Goal: Task Accomplishment & Management: Use online tool/utility

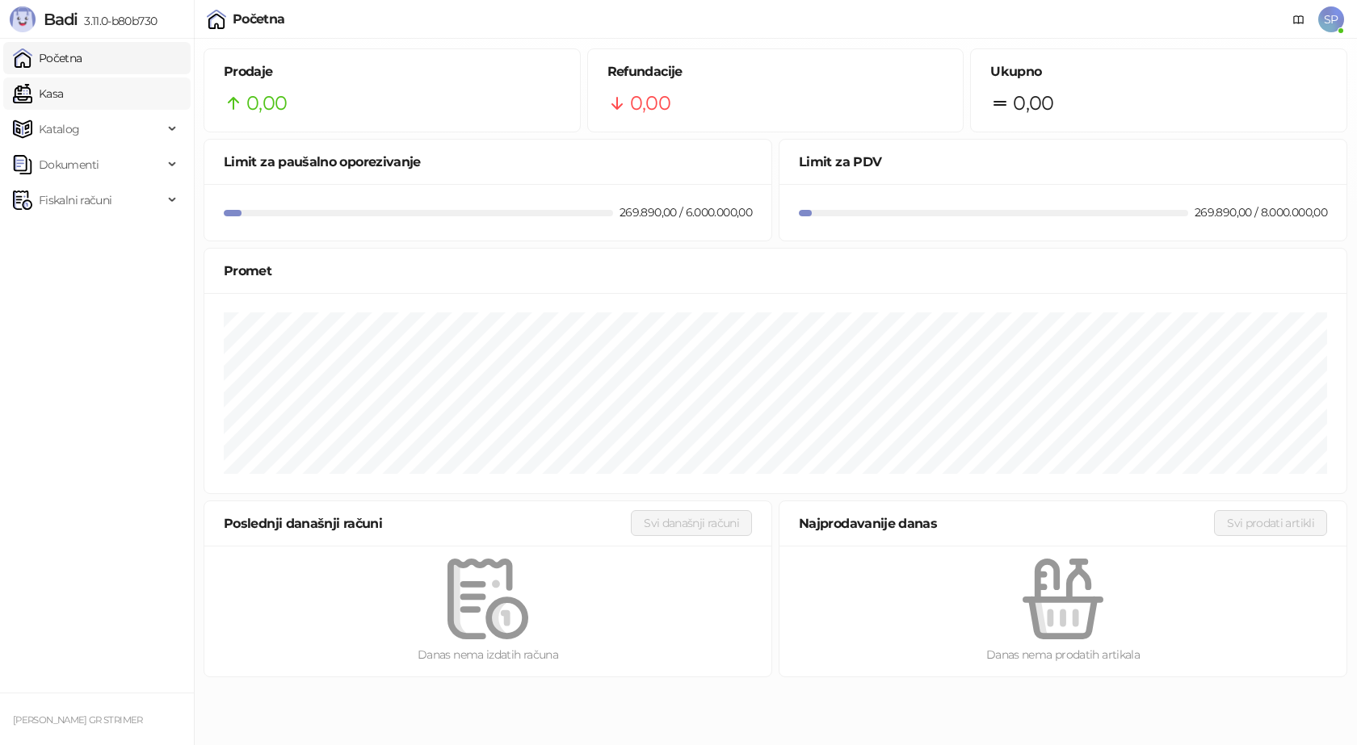
click at [63, 97] on link "Kasa" at bounding box center [38, 94] width 50 height 32
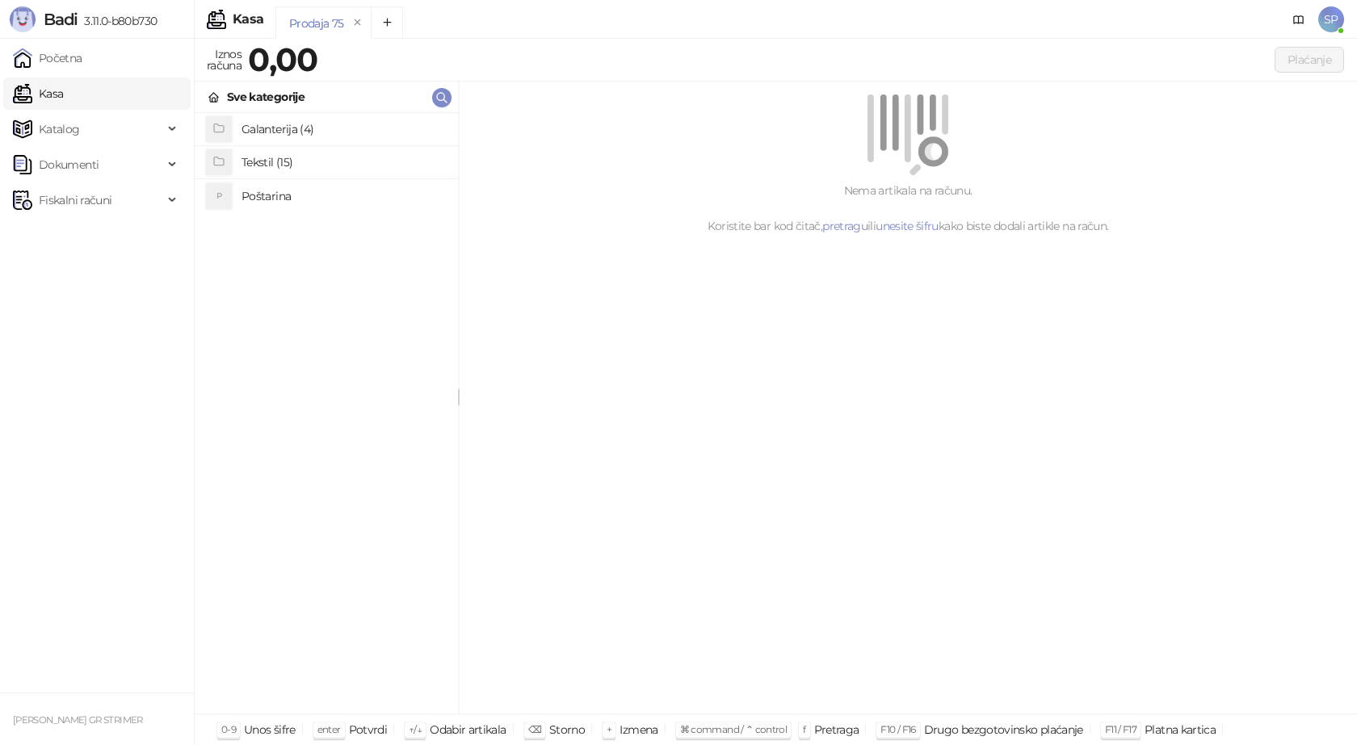
click at [269, 198] on h4 "Poštarina" at bounding box center [342, 196] width 203 height 26
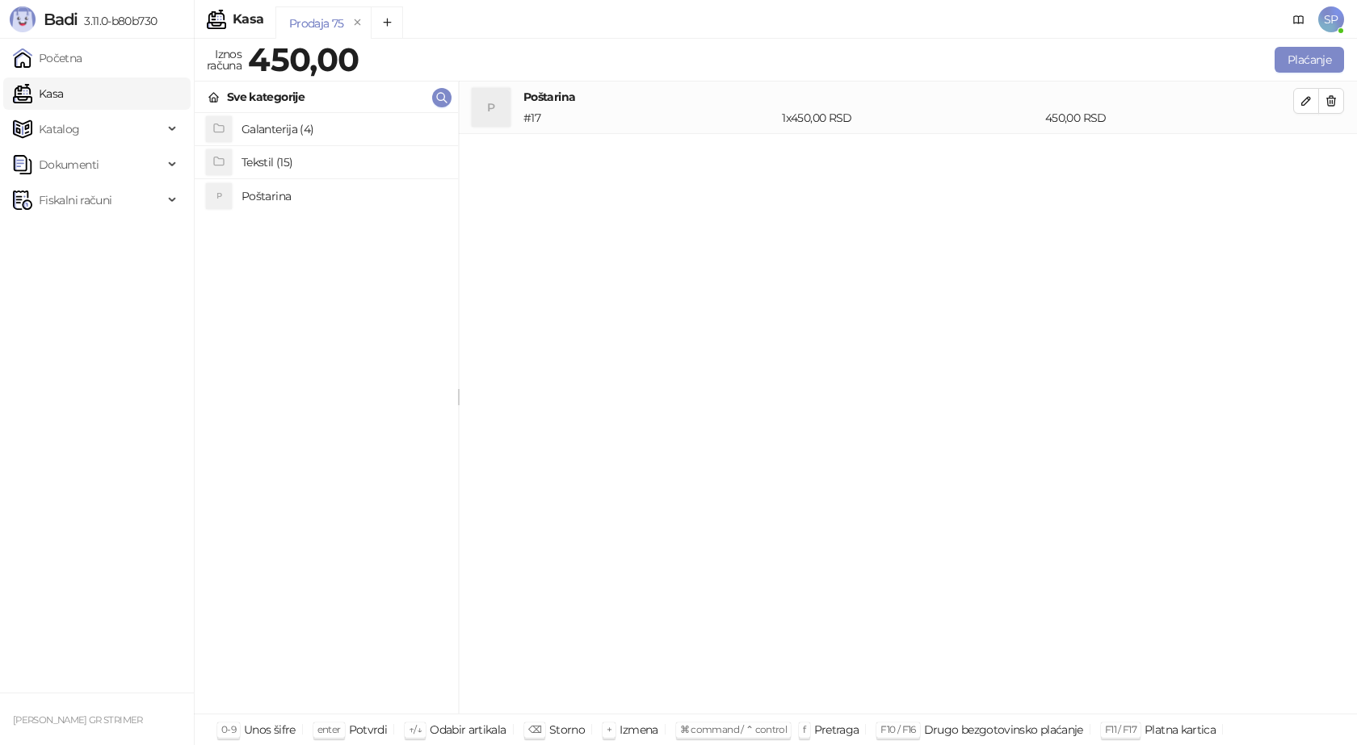
click at [278, 163] on h4 "Tekstil (15)" at bounding box center [342, 162] width 203 height 26
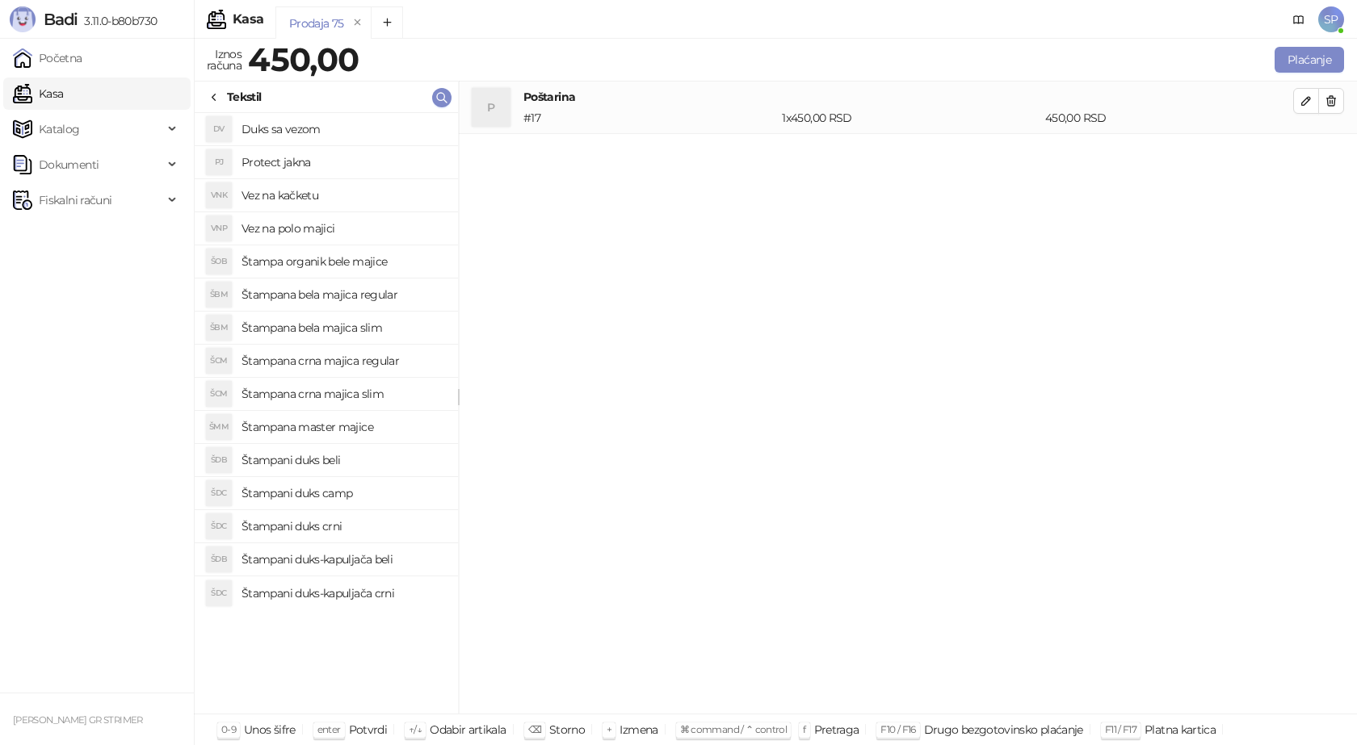
click at [343, 365] on h4 "Štampana crna majica regular" at bounding box center [342, 361] width 203 height 26
click at [1311, 150] on icon "button" at bounding box center [1305, 153] width 13 height 13
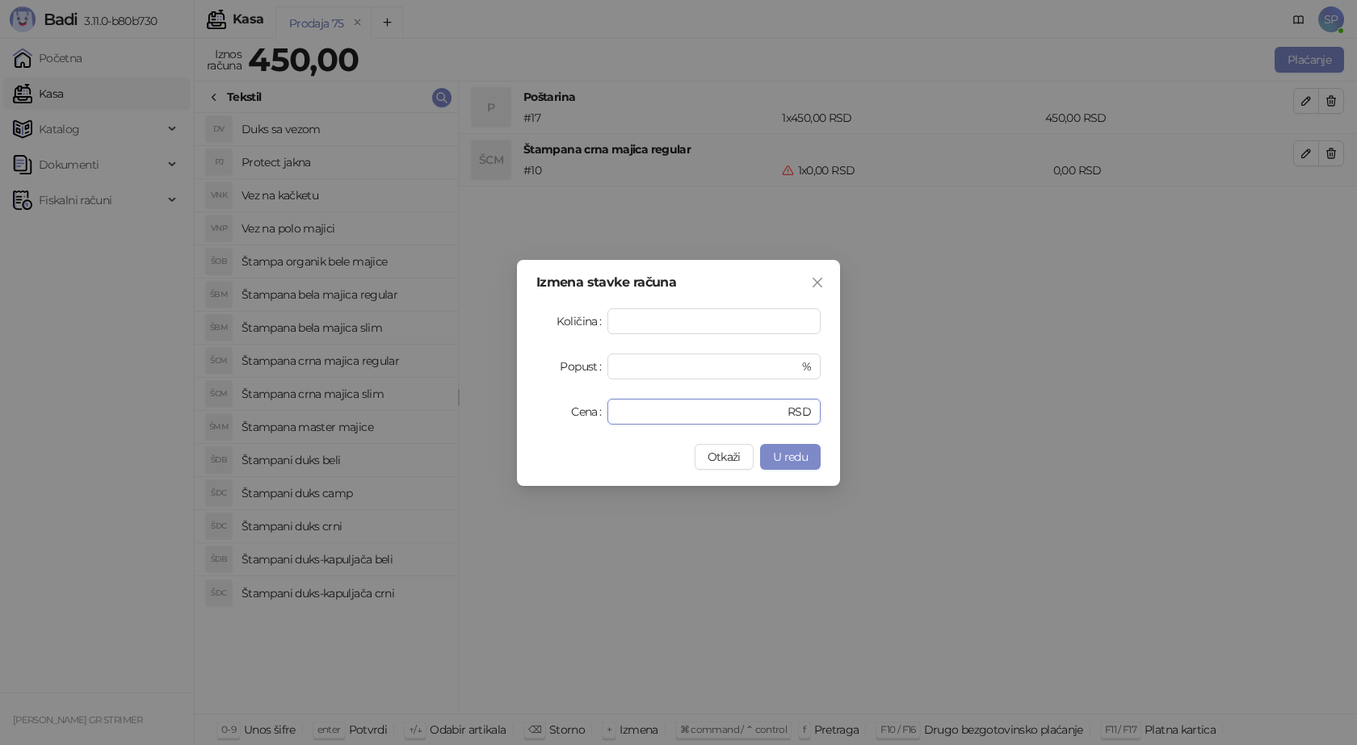
drag, startPoint x: 651, startPoint y: 405, endPoint x: 562, endPoint y: 409, distance: 88.9
click at [564, 409] on div "Cena * RSD" at bounding box center [678, 412] width 284 height 26
type input "****"
click at [795, 455] on span "U redu" at bounding box center [790, 457] width 35 height 15
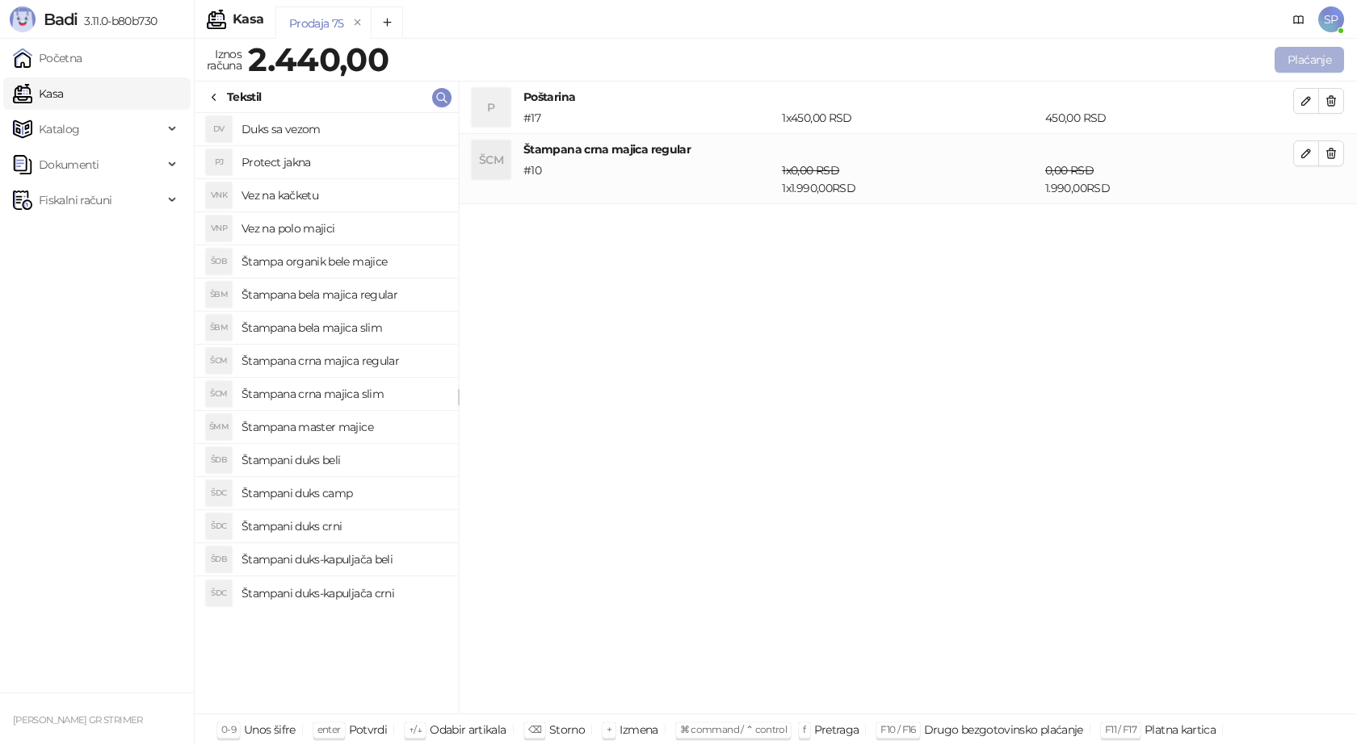
click at [1296, 54] on button "Plaćanje" at bounding box center [1308, 60] width 69 height 26
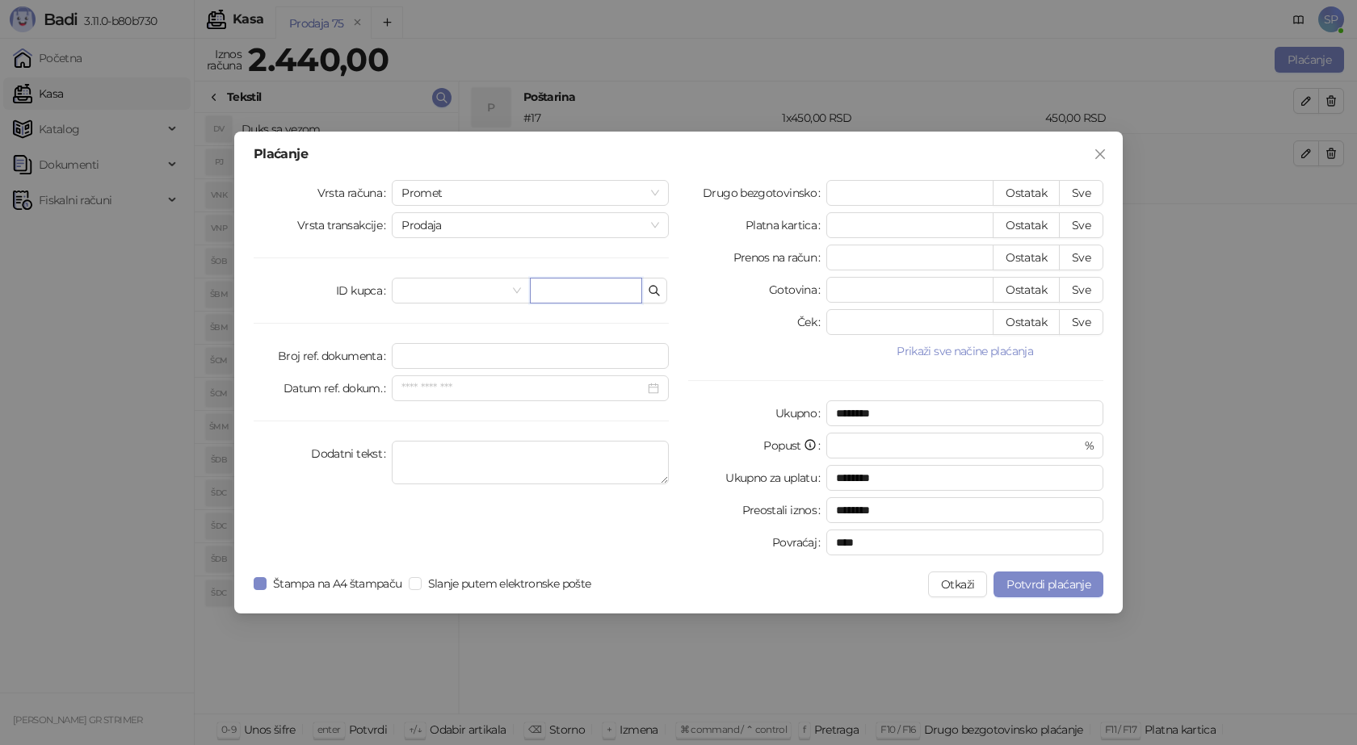
click at [578, 292] on input "text" at bounding box center [586, 291] width 112 height 26
paste input "**********"
type input "**********"
click at [1074, 190] on button "Sve" at bounding box center [1081, 193] width 44 height 26
type input "****"
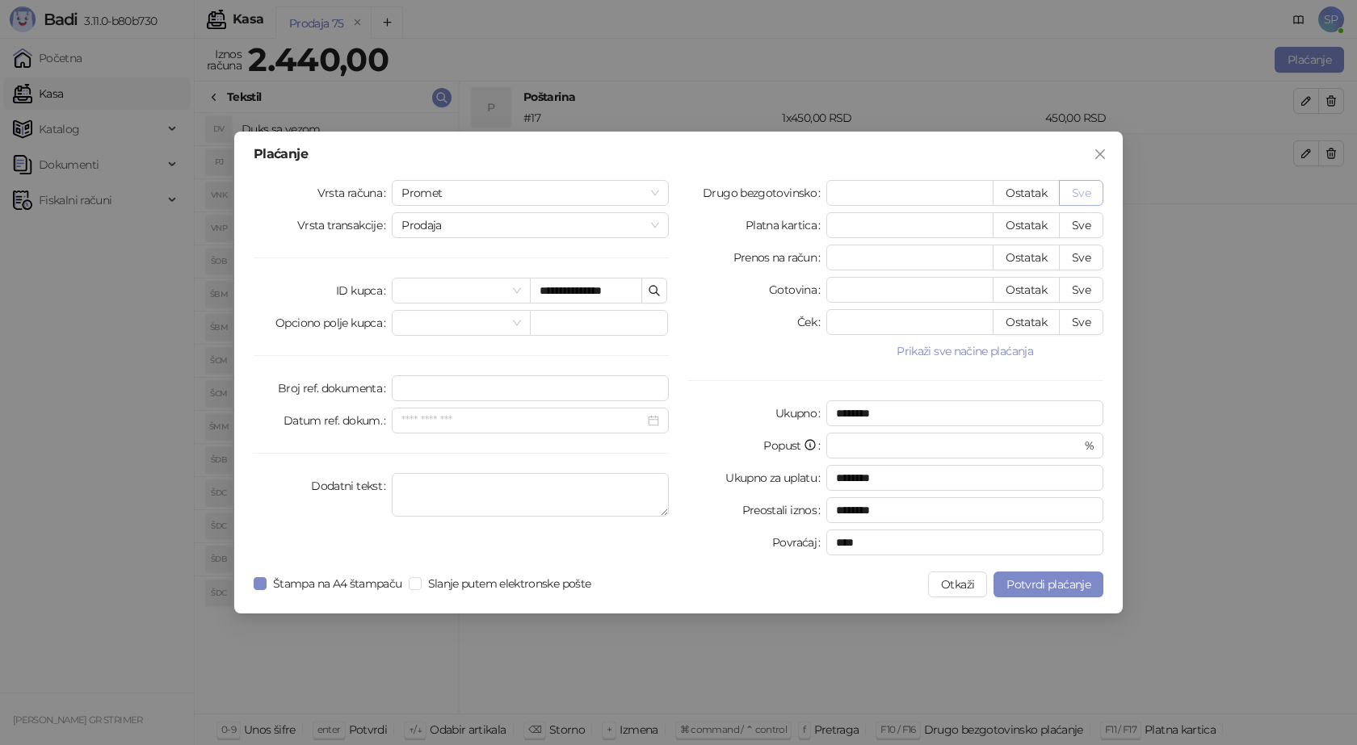
type input "****"
click at [1068, 582] on span "Potvrdi plaćanje" at bounding box center [1048, 584] width 84 height 15
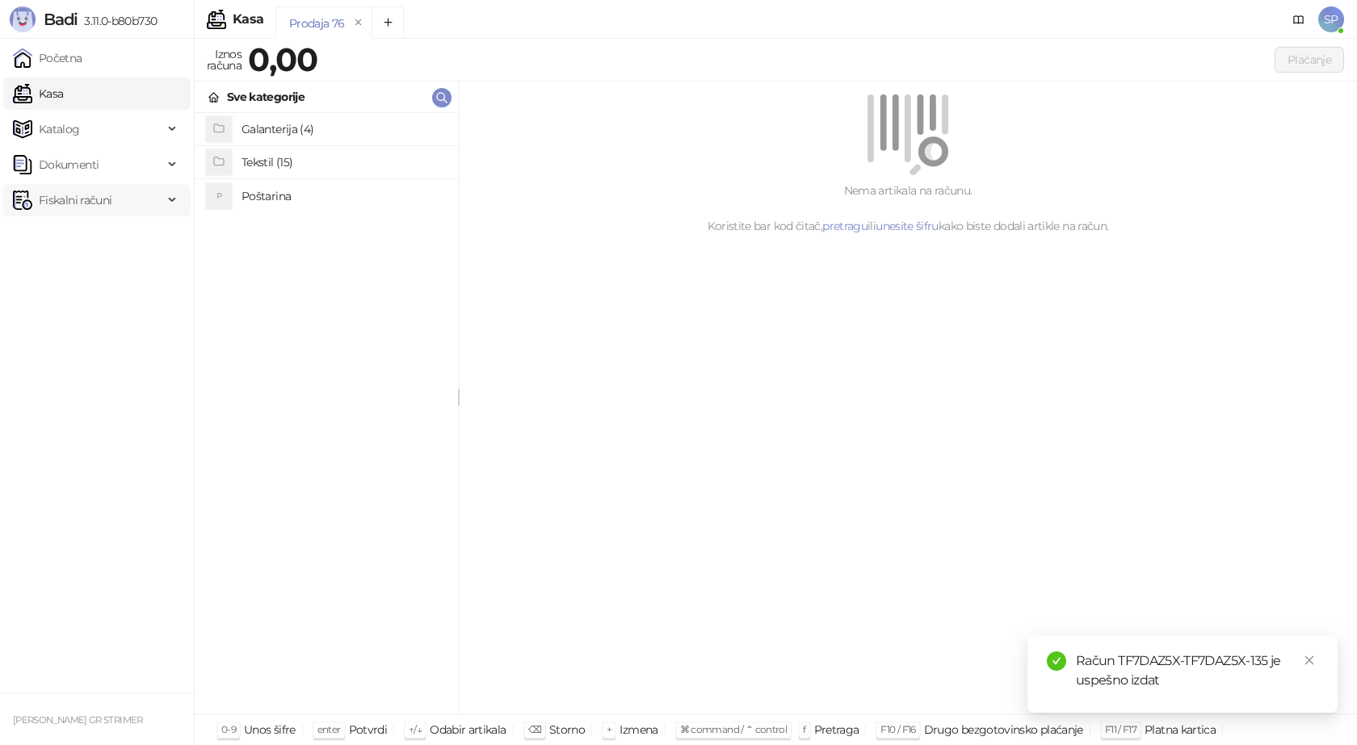
click at [171, 196] on div "Fiskalni računi" at bounding box center [96, 200] width 187 height 32
click at [107, 235] on link "Izdati računi" at bounding box center [63, 236] width 88 height 32
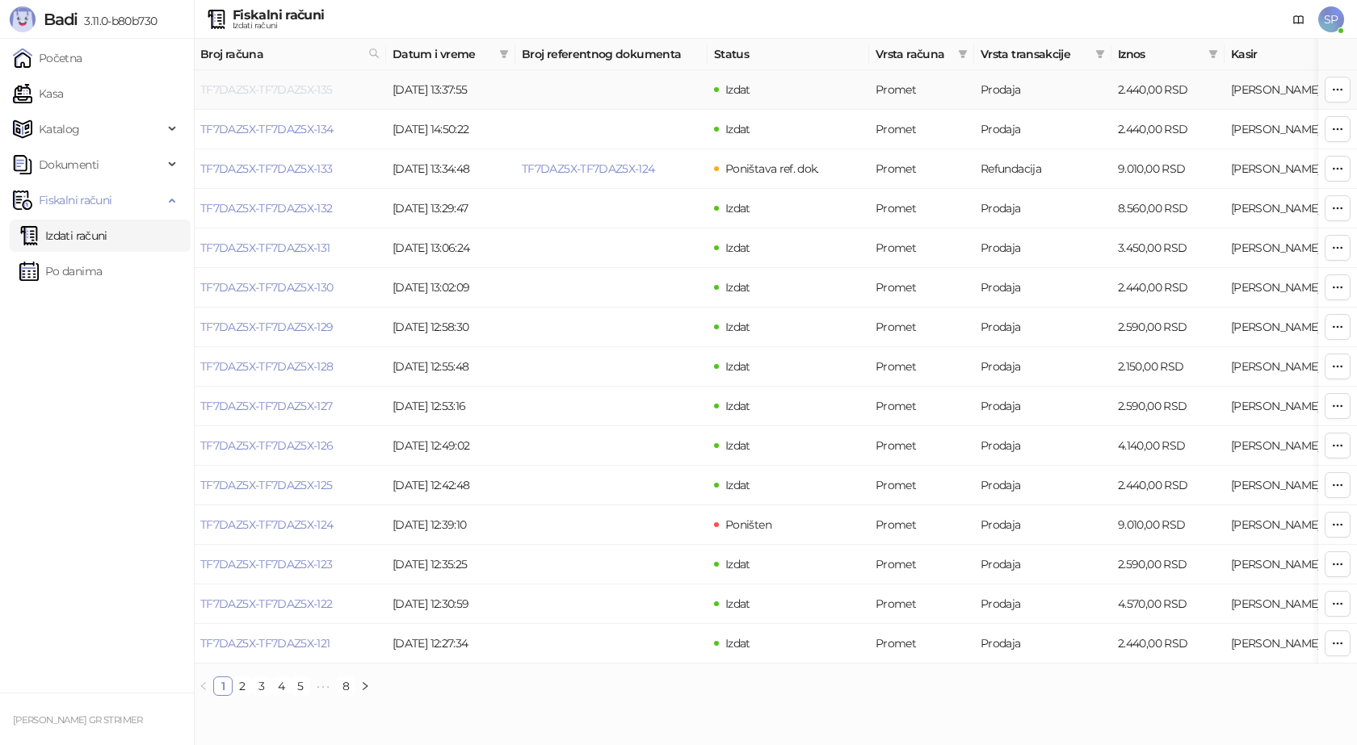
click at [269, 90] on link "TF7DAZ5X-TF7DAZ5X-135" at bounding box center [266, 89] width 132 height 15
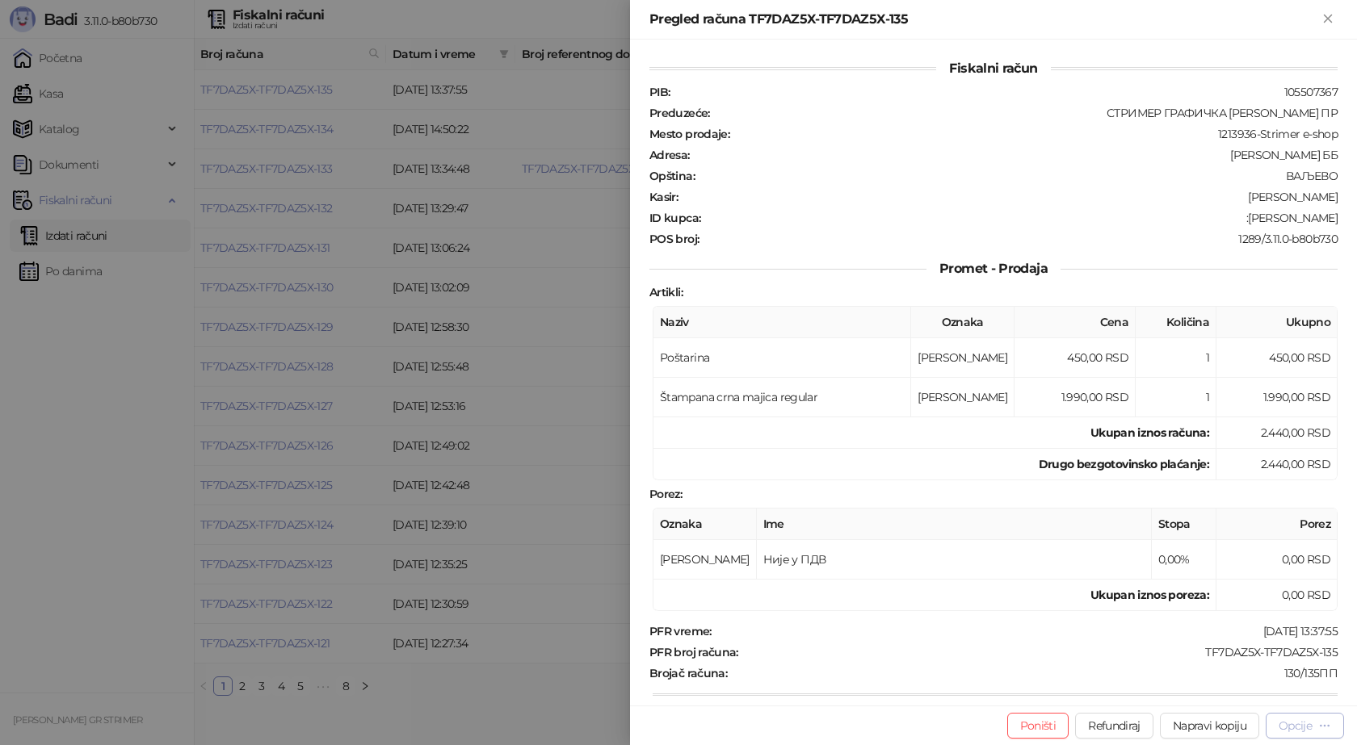
click at [1308, 729] on div "Opcije" at bounding box center [1294, 726] width 33 height 15
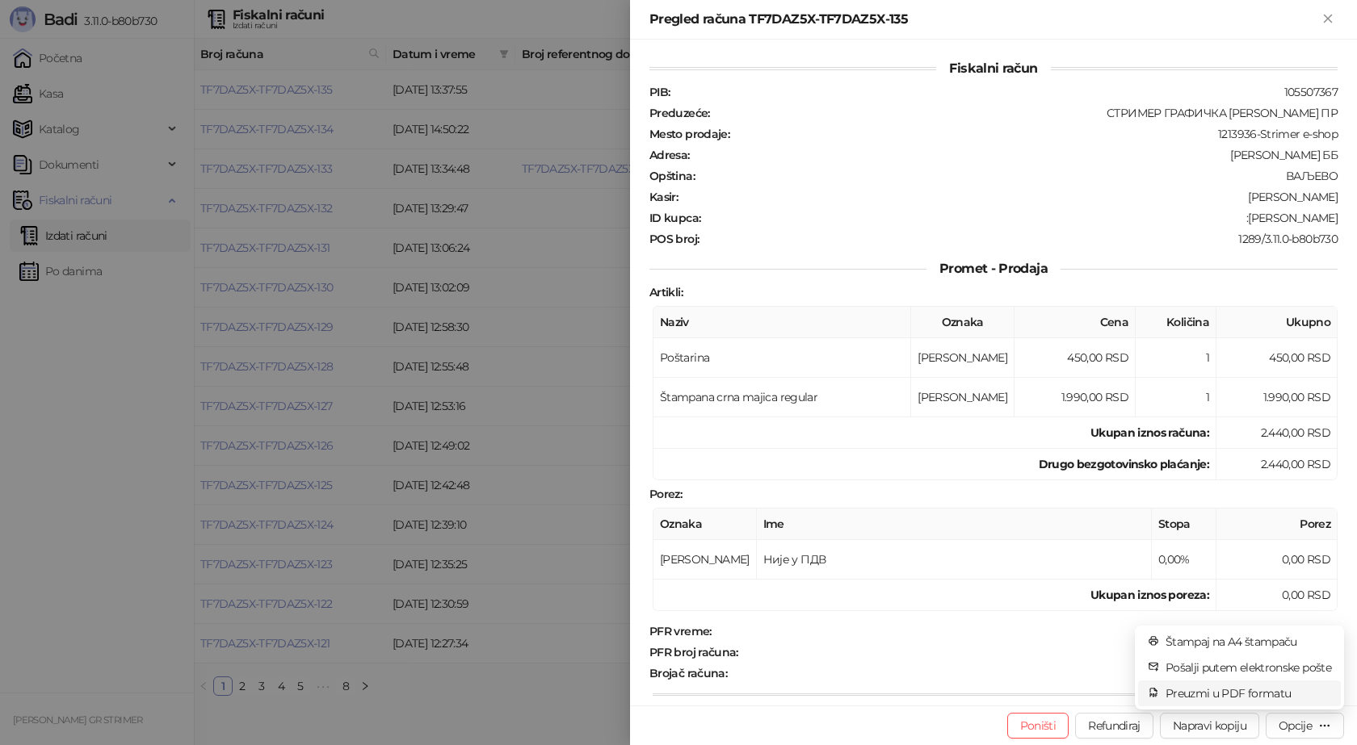
click at [1283, 699] on span "Preuzmi u PDF formatu" at bounding box center [1248, 694] width 166 height 18
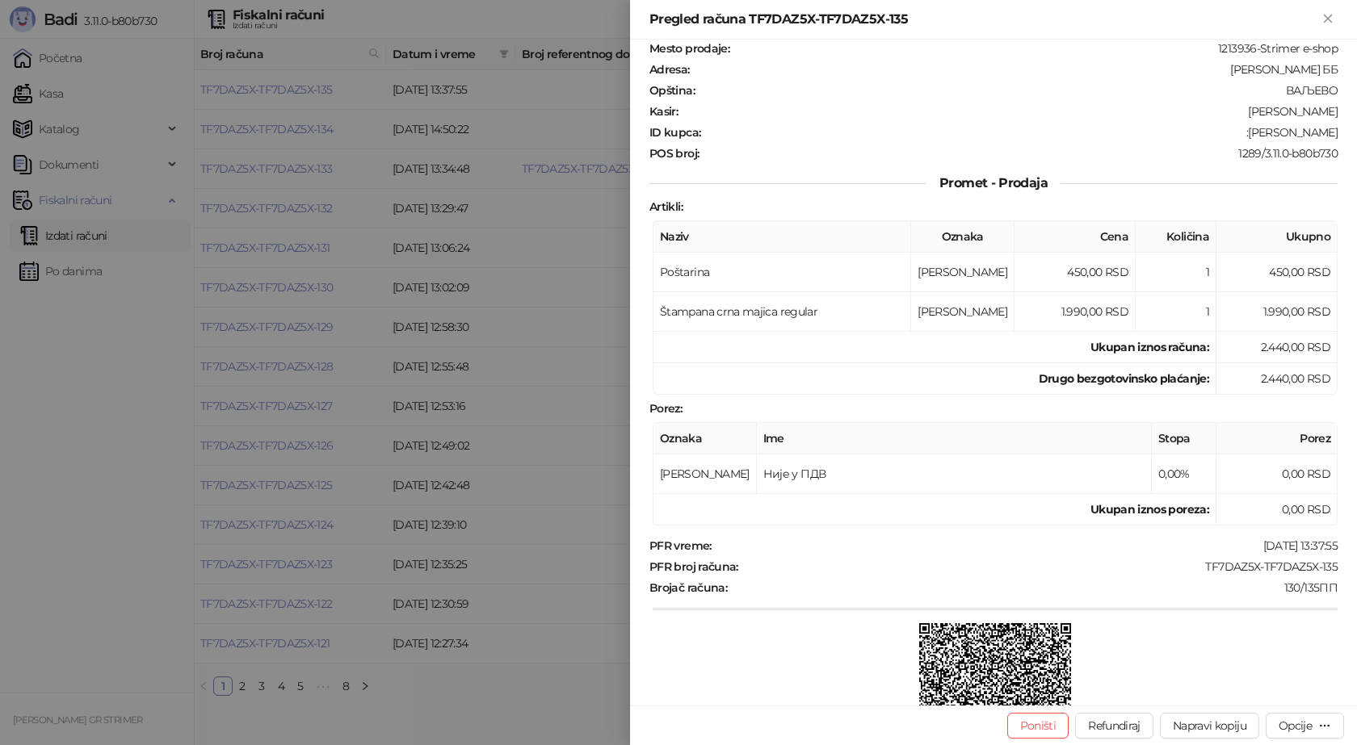
scroll to position [230, 0]
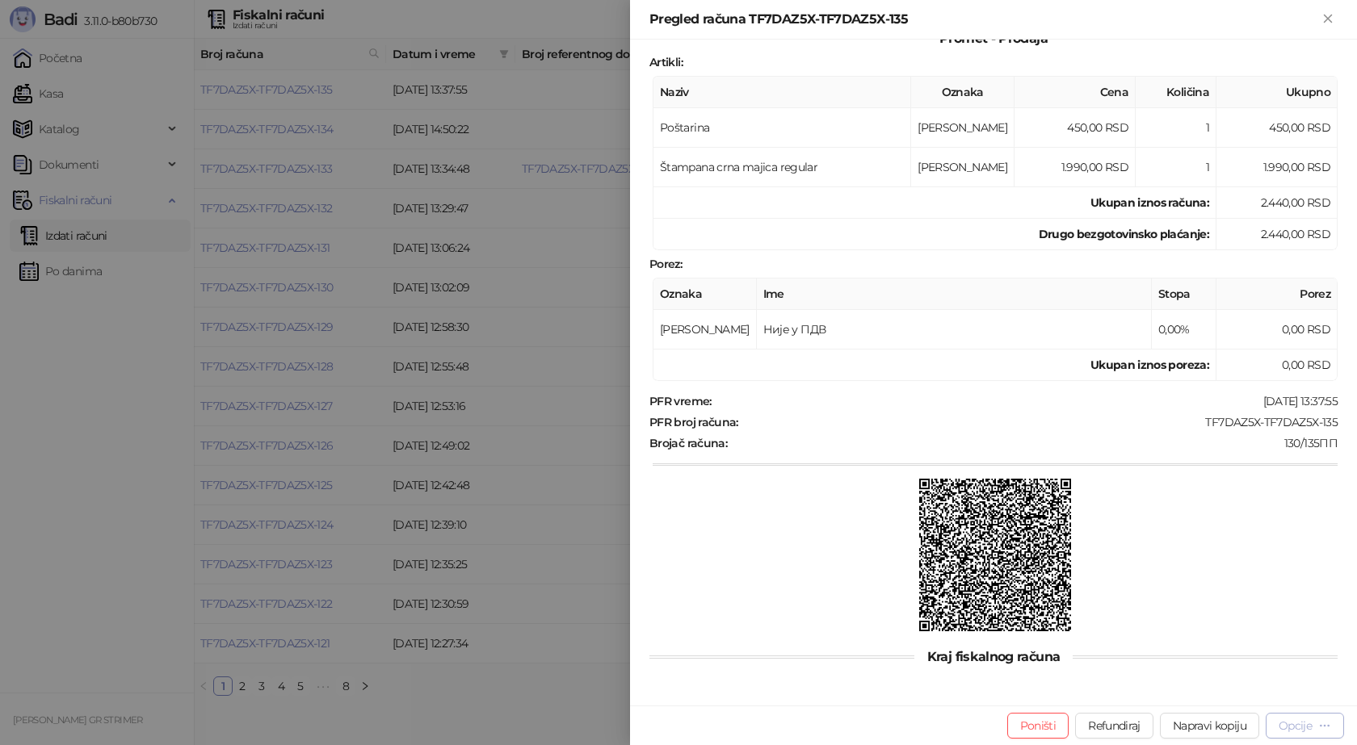
click at [1298, 726] on div "Opcije" at bounding box center [1294, 726] width 33 height 15
click at [1282, 509] on div at bounding box center [994, 557] width 685 height 156
drag, startPoint x: 1319, startPoint y: 419, endPoint x: 1189, endPoint y: 423, distance: 129.3
click at [1189, 423] on div "Fiskalni račun PIB : 105507367 Preduzeće : СТРИМЕР ГРАФИЧКА РАДЊА [PERSON_NAME]…" at bounding box center [993, 373] width 727 height 666
copy div "TF7DAZ5X-TF7DAZ5X-135"
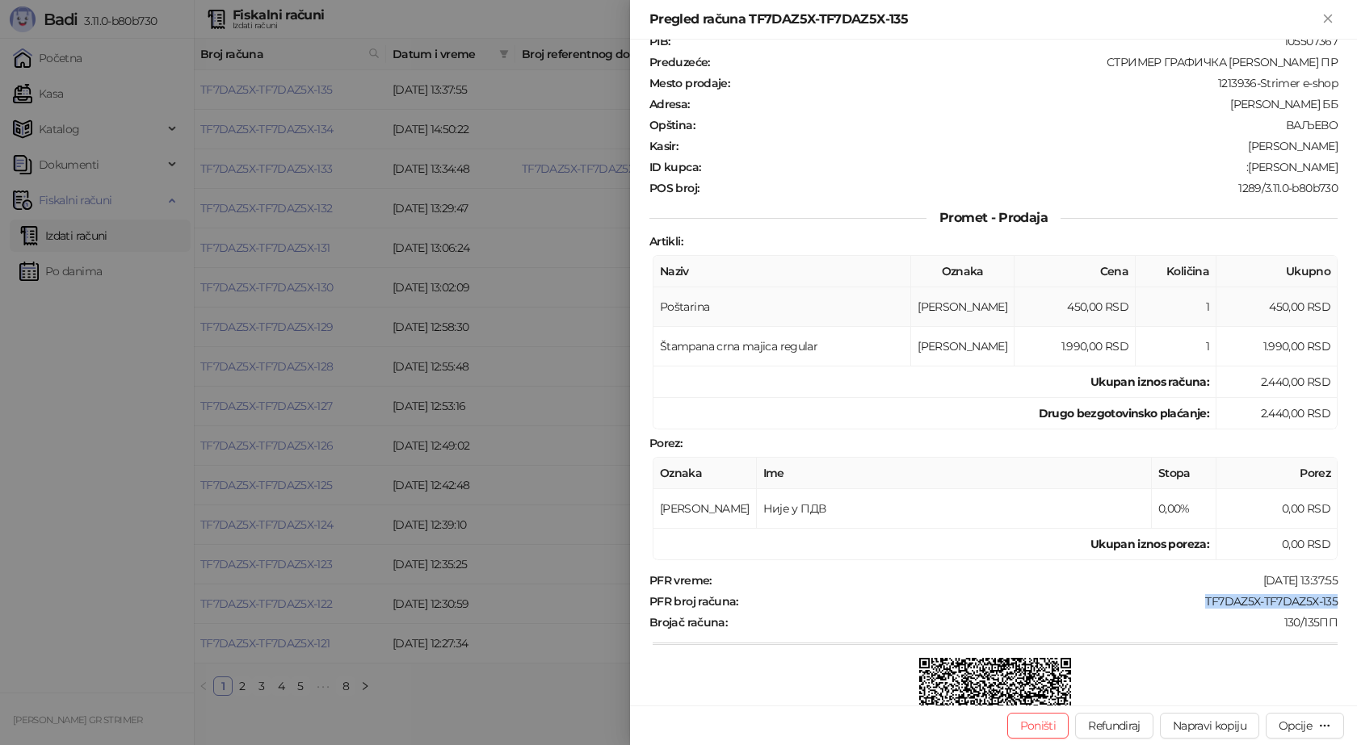
scroll to position [0, 0]
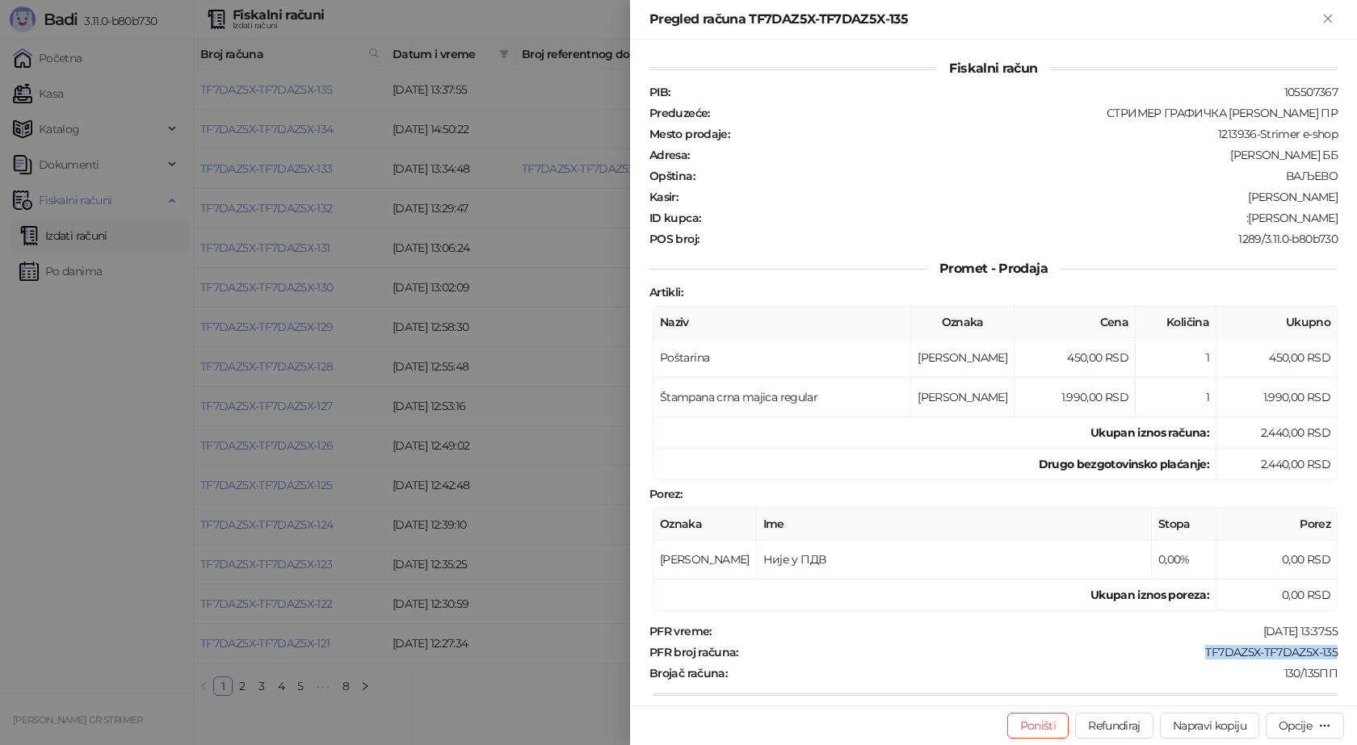
drag, startPoint x: 1324, startPoint y: 217, endPoint x: 1242, endPoint y: 220, distance: 82.4
click at [1242, 220] on div ":[PERSON_NAME]" at bounding box center [1020, 218] width 637 height 15
copy div "[PERSON_NAME]"
click at [1329, 19] on icon "Zatvori" at bounding box center [1327, 18] width 15 height 15
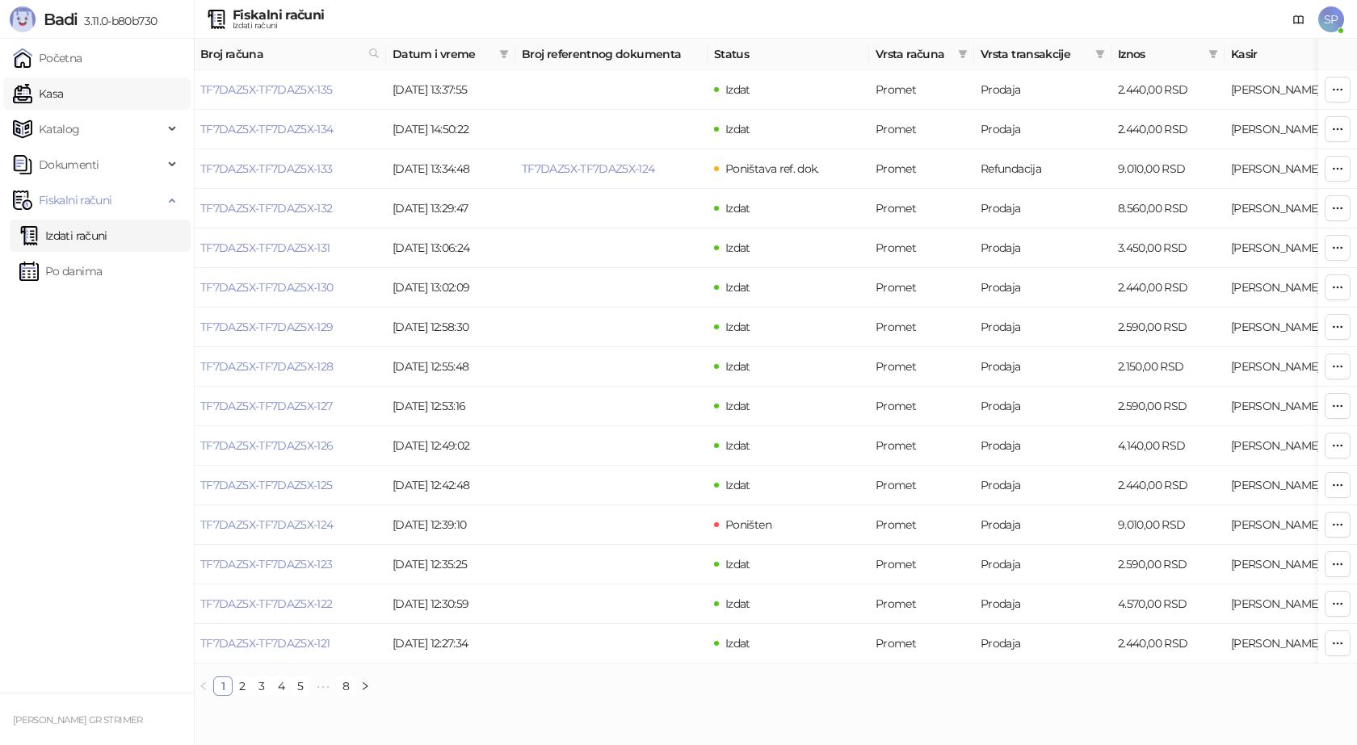
click at [63, 93] on link "Kasa" at bounding box center [38, 94] width 50 height 32
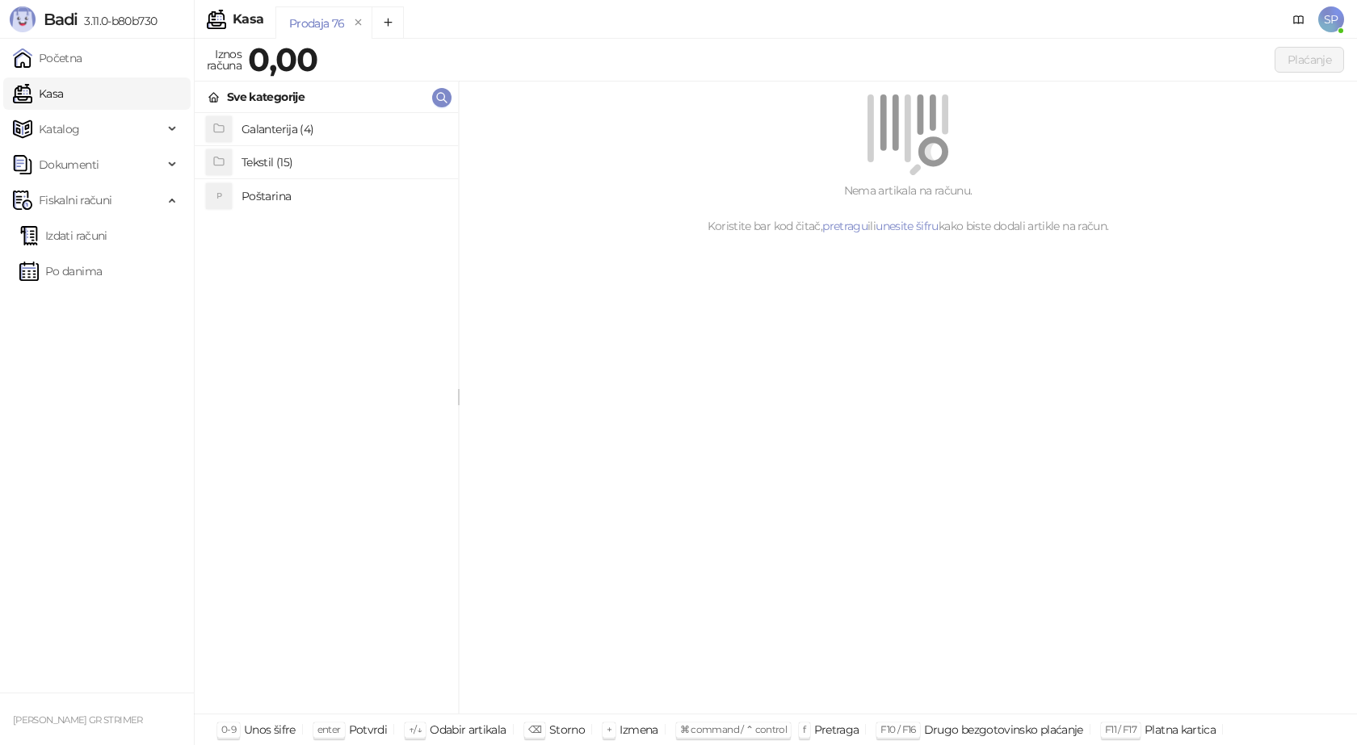
click at [273, 198] on h4 "Poštarina" at bounding box center [342, 196] width 203 height 26
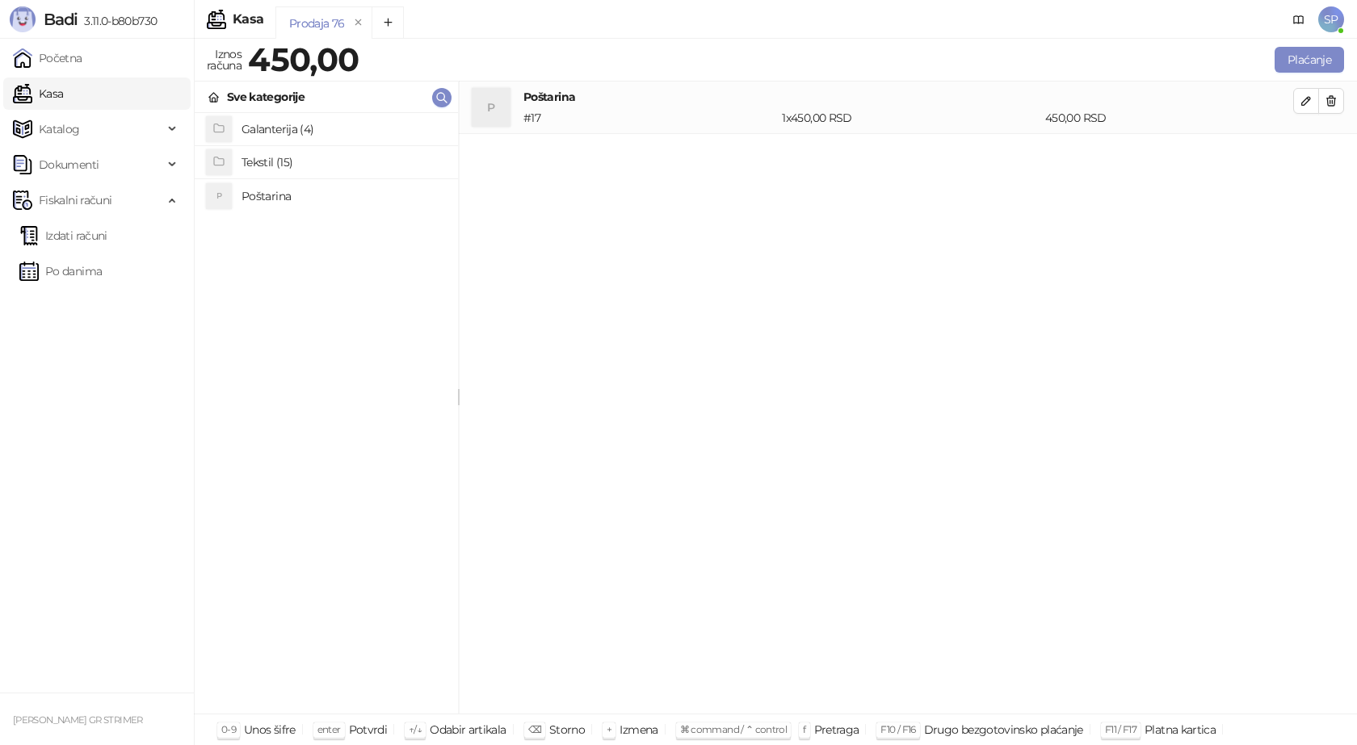
click at [294, 160] on h4 "Tekstil (15)" at bounding box center [342, 162] width 203 height 26
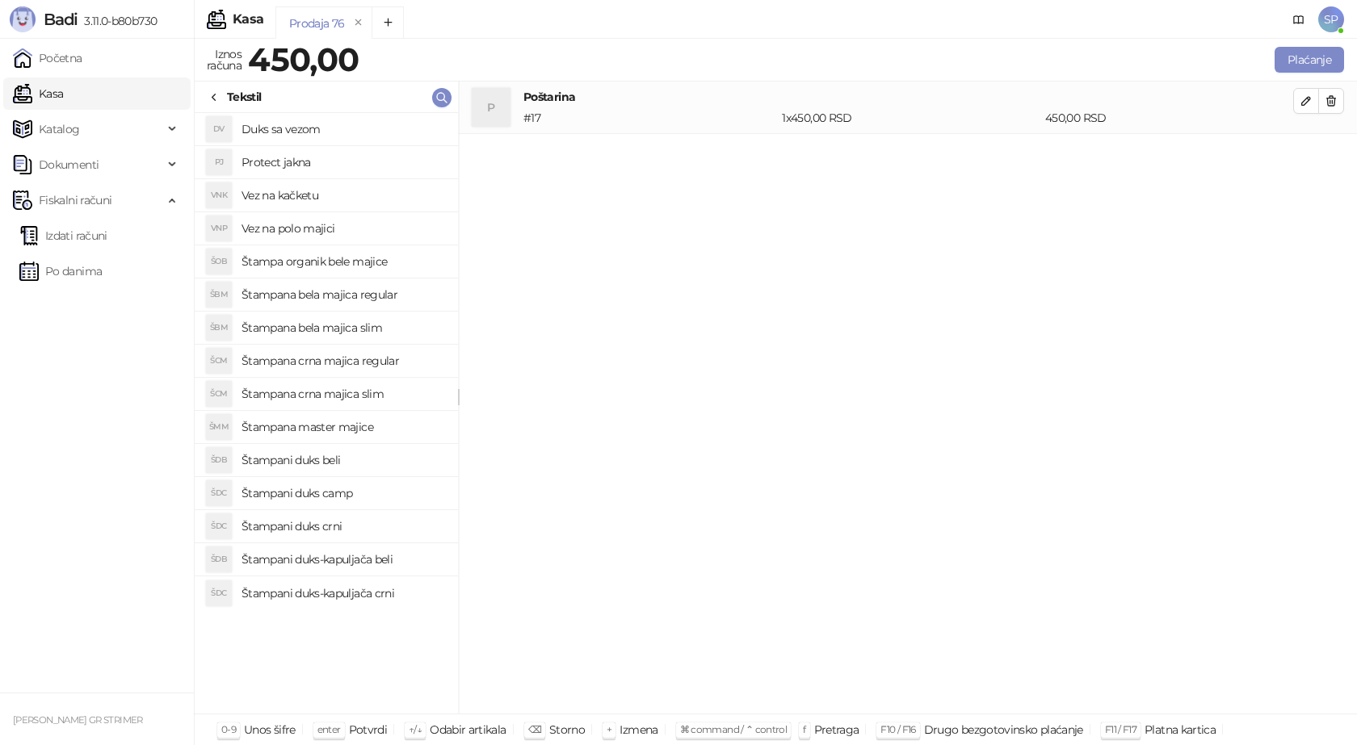
click at [367, 365] on h4 "Štampana crna majica regular" at bounding box center [342, 361] width 203 height 26
click at [1304, 153] on icon "button" at bounding box center [1306, 153] width 8 height 8
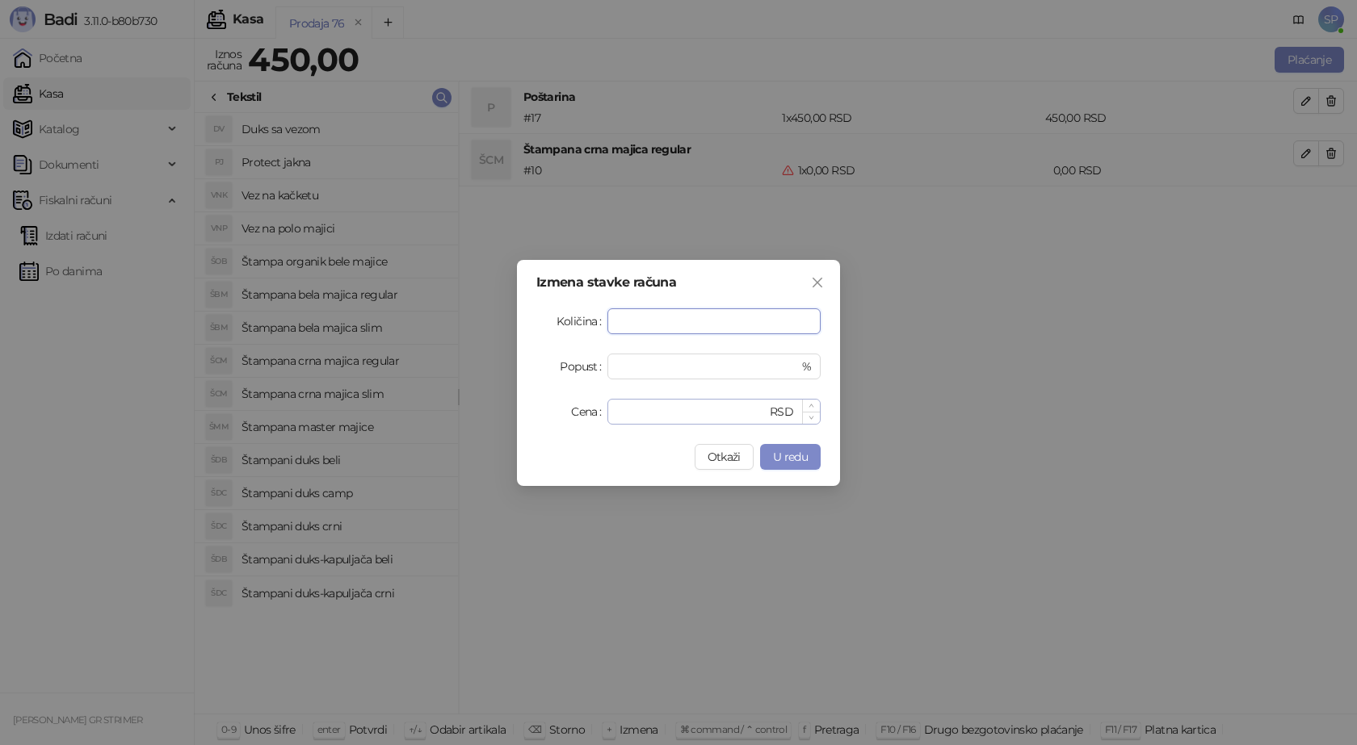
type input "*"
drag, startPoint x: 635, startPoint y: 413, endPoint x: 543, endPoint y: 409, distance: 92.1
click at [545, 409] on div "Cena * RSD" at bounding box center [678, 412] width 284 height 26
type input "****"
click at [778, 461] on span "U redu" at bounding box center [790, 457] width 35 height 15
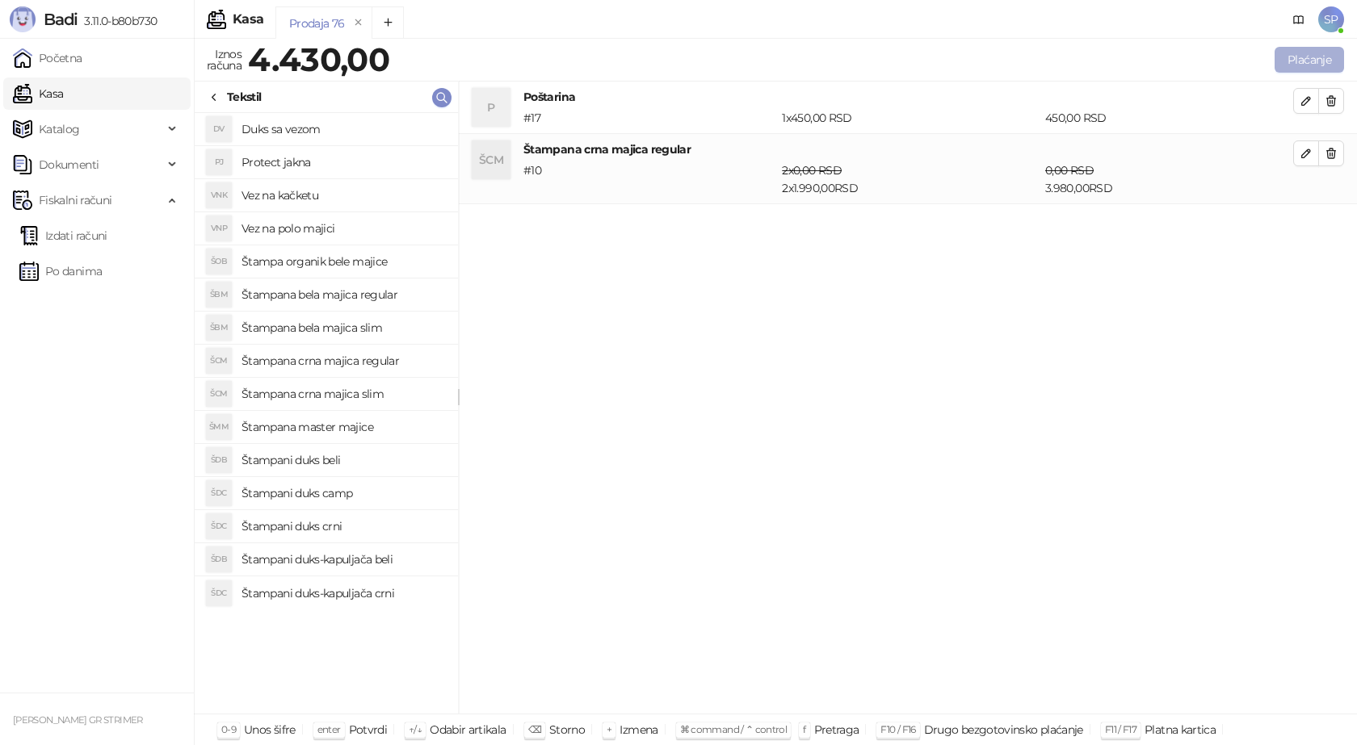
click at [1300, 64] on button "Plaćanje" at bounding box center [1308, 60] width 69 height 26
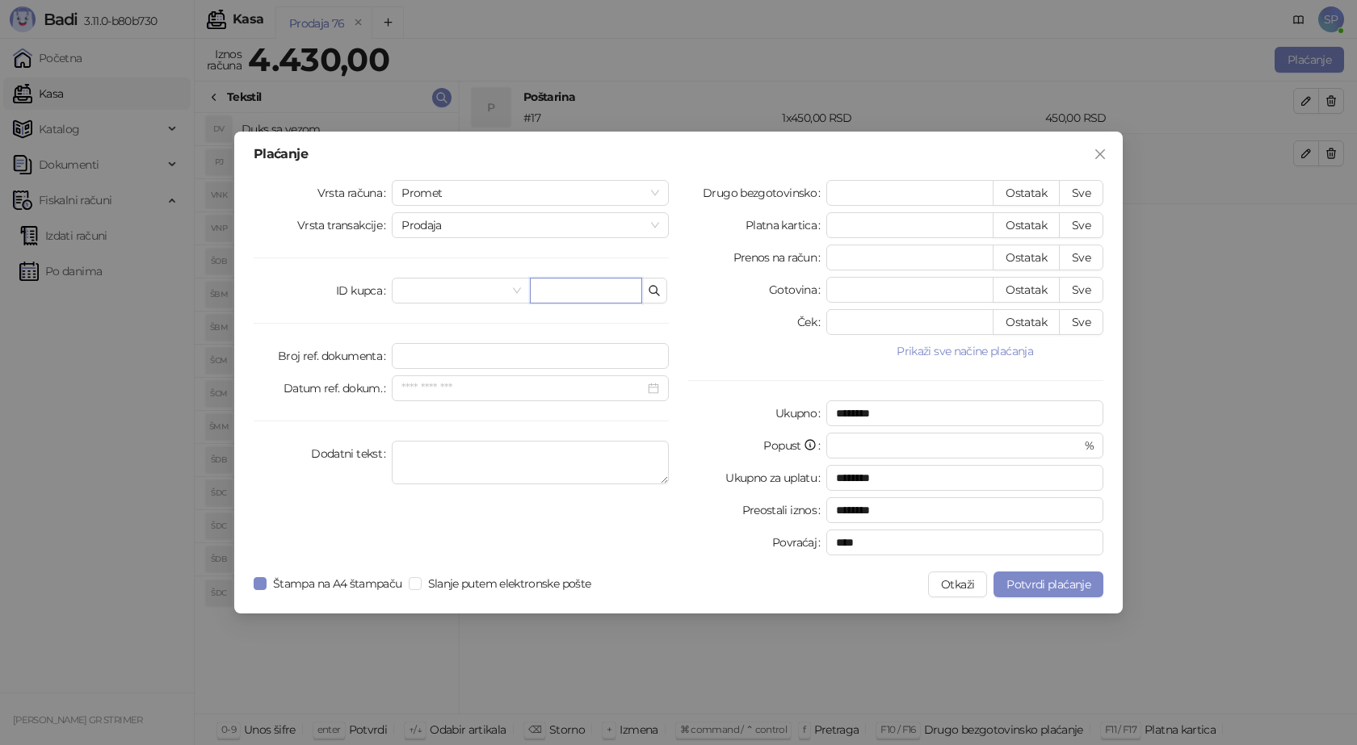
click at [577, 284] on input "text" at bounding box center [586, 291] width 112 height 26
type input "**********"
click at [1085, 187] on button "Sve" at bounding box center [1081, 193] width 44 height 26
type input "****"
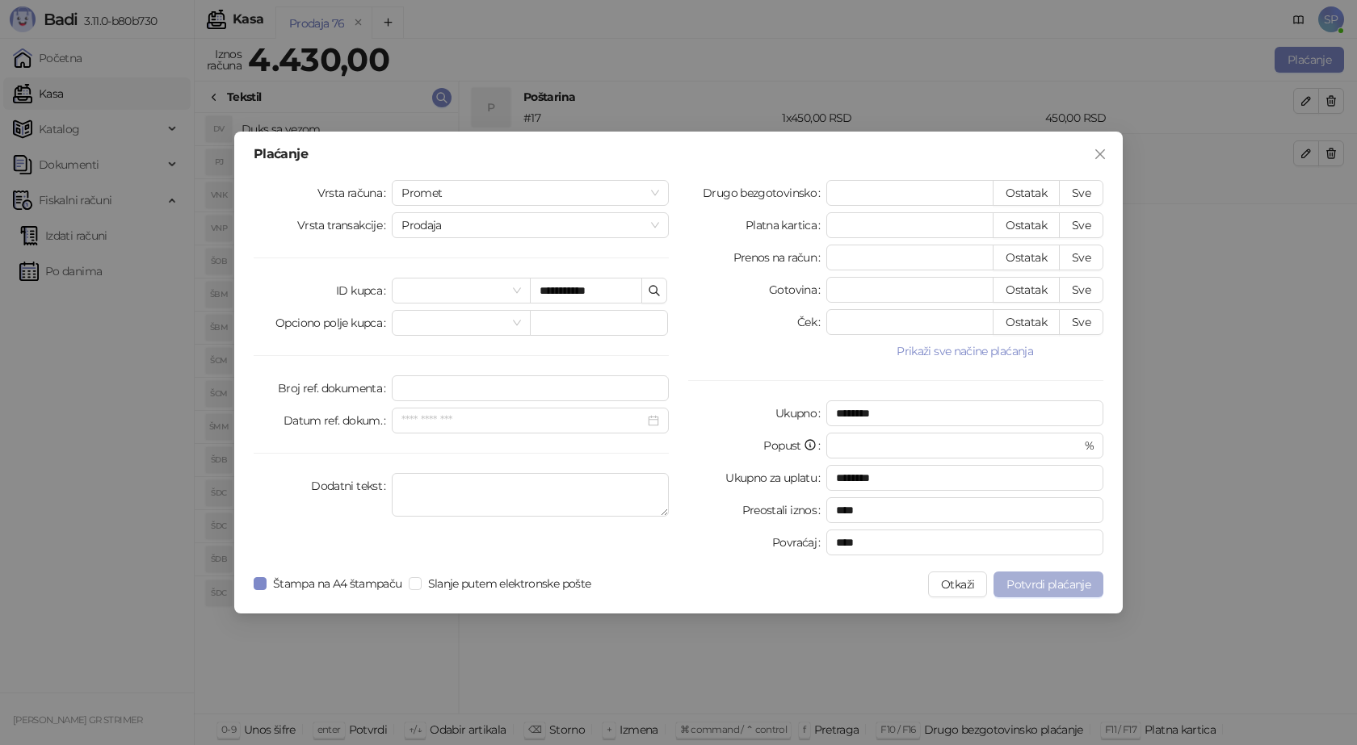
click at [1030, 588] on span "Potvrdi plaćanje" at bounding box center [1048, 584] width 84 height 15
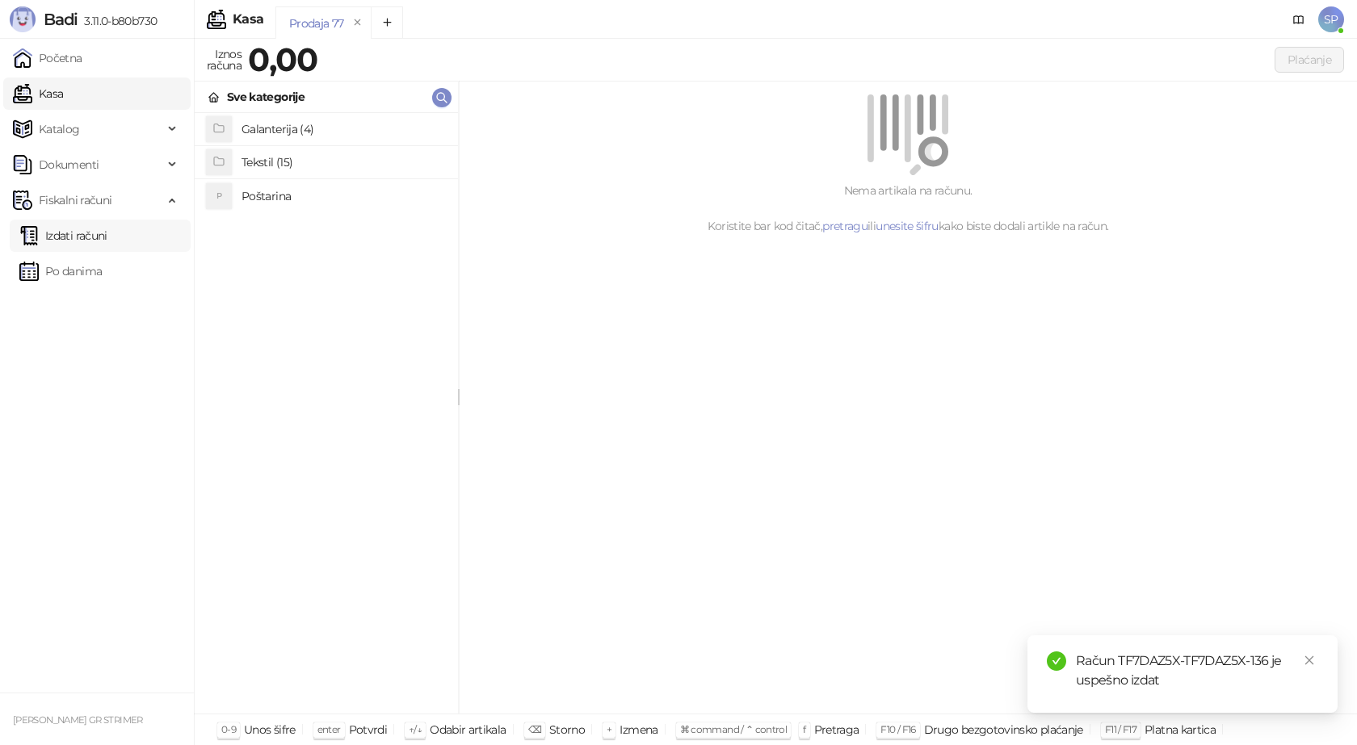
click at [107, 237] on link "Izdati računi" at bounding box center [63, 236] width 88 height 32
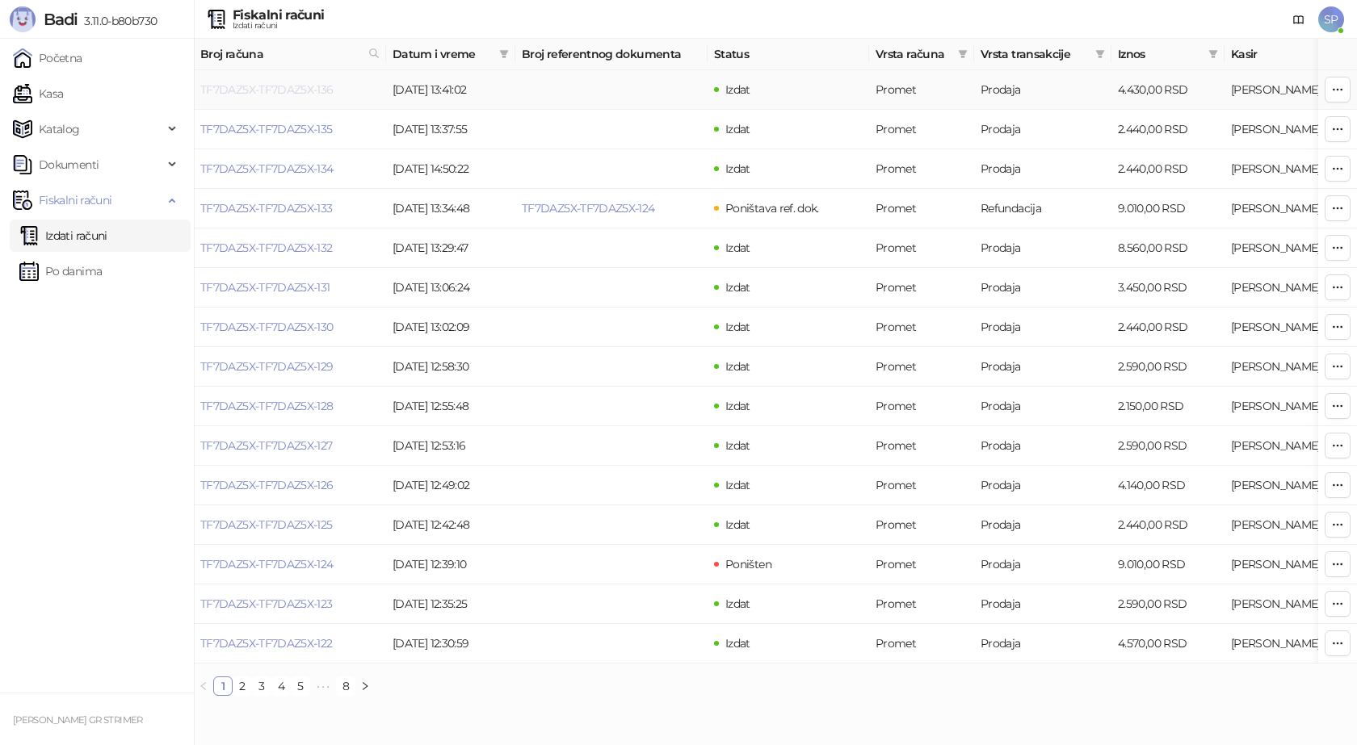
click at [287, 89] on link "TF7DAZ5X-TF7DAZ5X-136" at bounding box center [266, 89] width 133 height 15
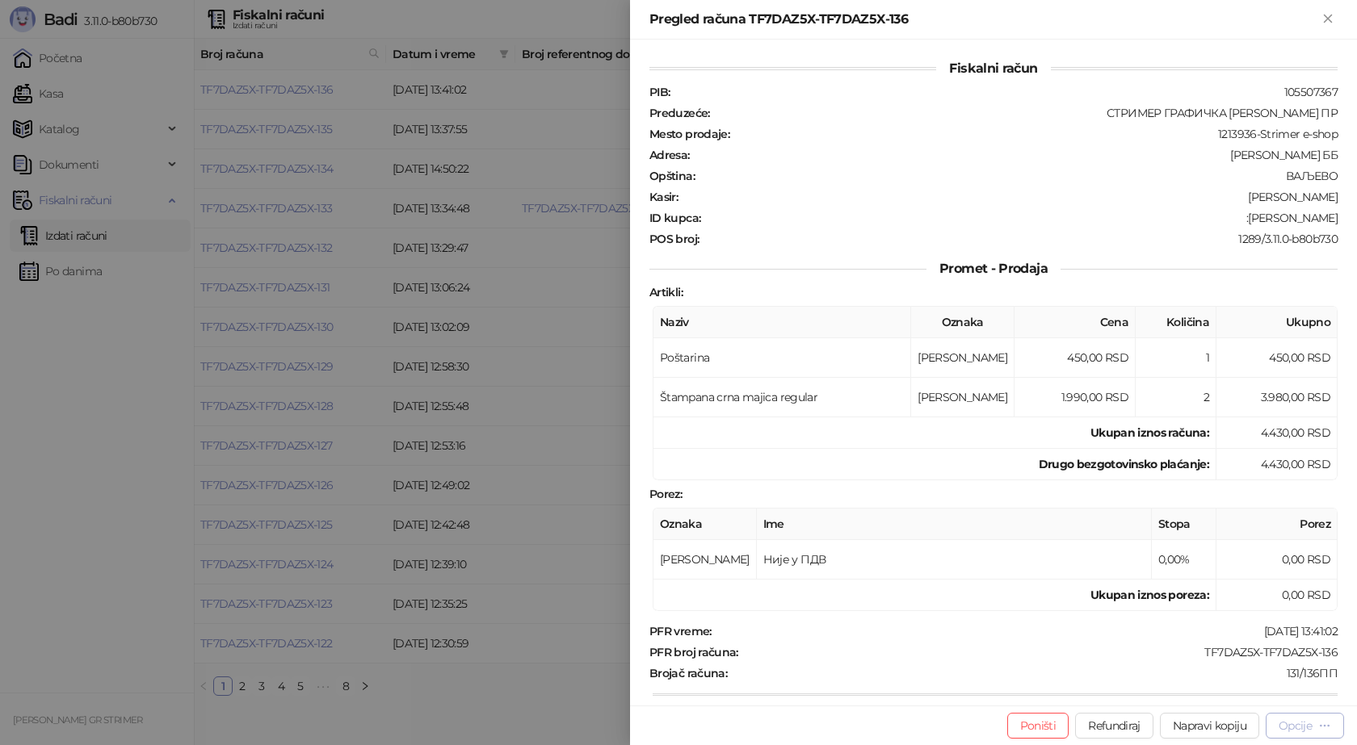
click at [1294, 729] on div "Opcije" at bounding box center [1294, 726] width 33 height 15
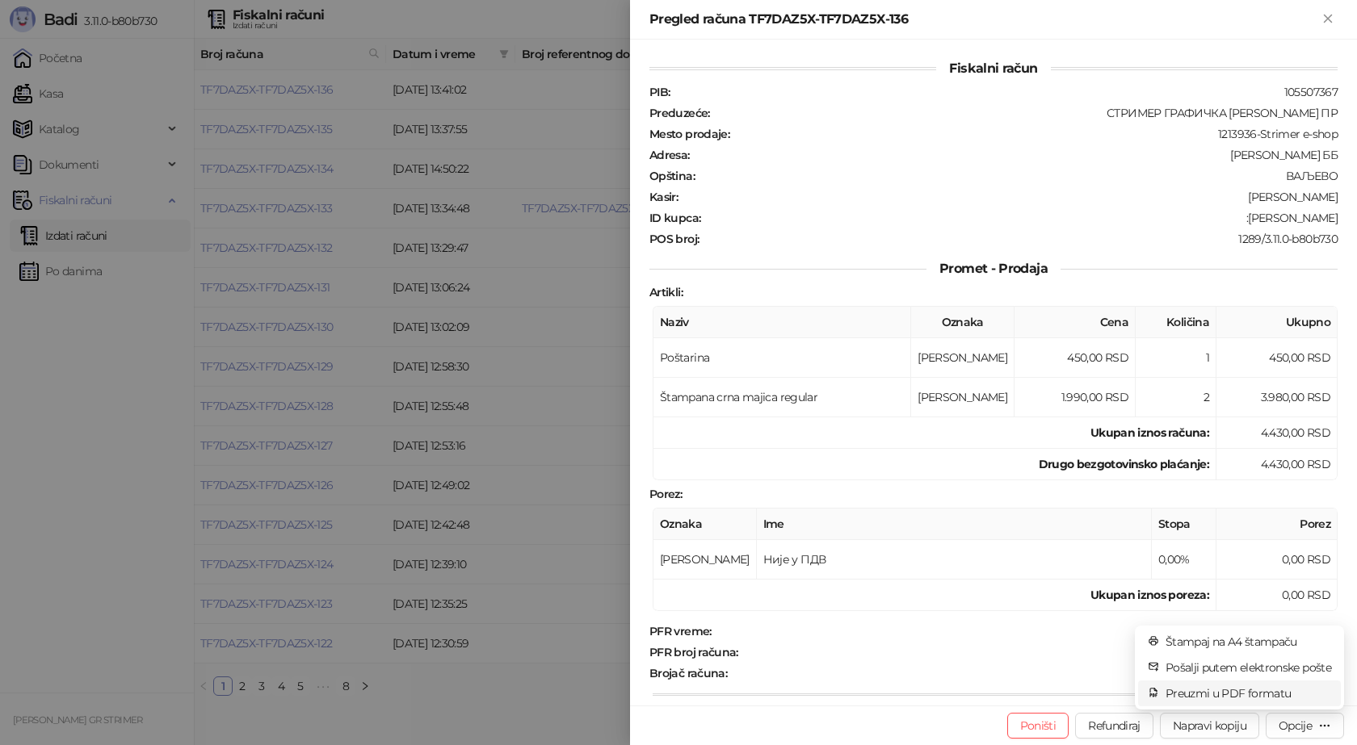
click at [1262, 691] on span "Preuzmi u PDF formatu" at bounding box center [1248, 694] width 166 height 18
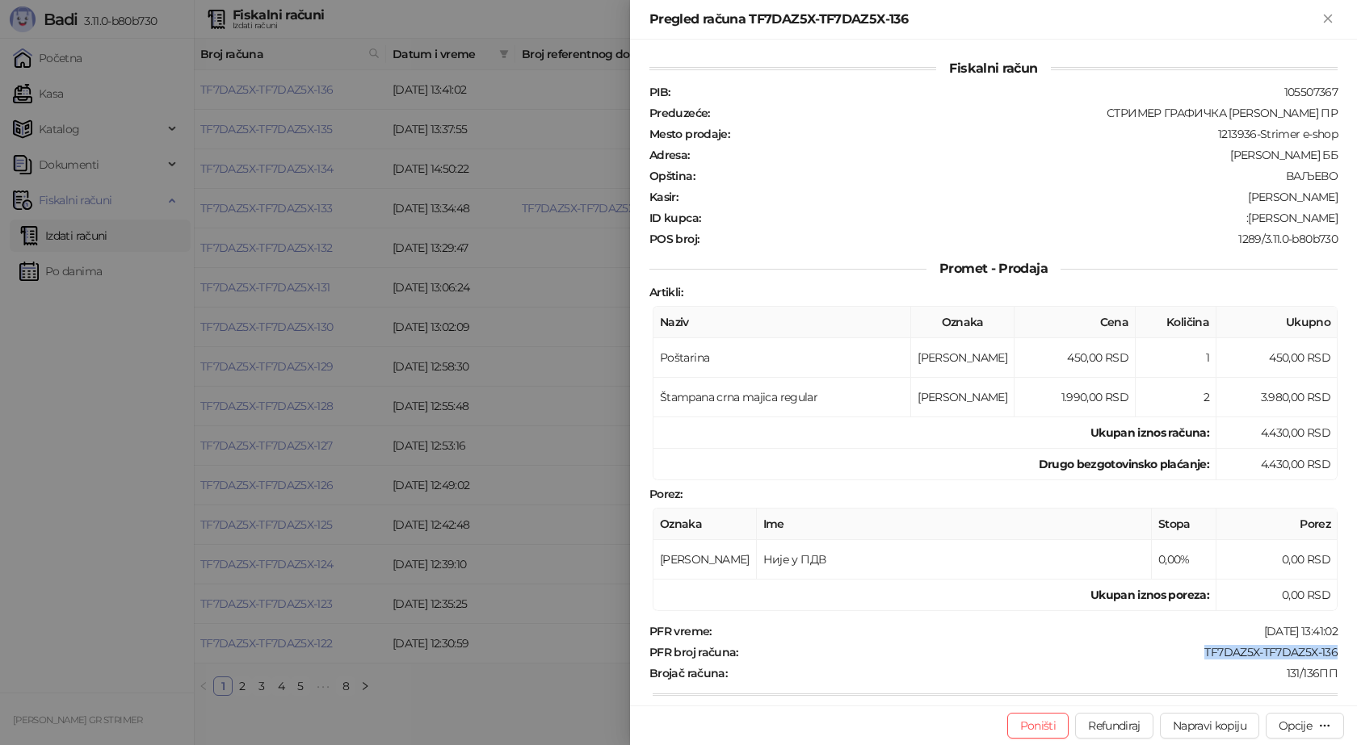
drag, startPoint x: 1330, startPoint y: 650, endPoint x: 1189, endPoint y: 651, distance: 141.3
click at [1189, 654] on div "Fiskalni račun PIB : 105507367 Preduzeće : СТРИМЕР ГРАФИЧКА РАДЊА [PERSON_NAME]…" at bounding box center [993, 373] width 727 height 666
copy div "TF7DAZ5X-TF7DAZ5X-136"
drag, startPoint x: 1325, startPoint y: 216, endPoint x: 1265, endPoint y: 220, distance: 60.7
click at [1265, 220] on div ":[PERSON_NAME]" at bounding box center [1020, 218] width 637 height 15
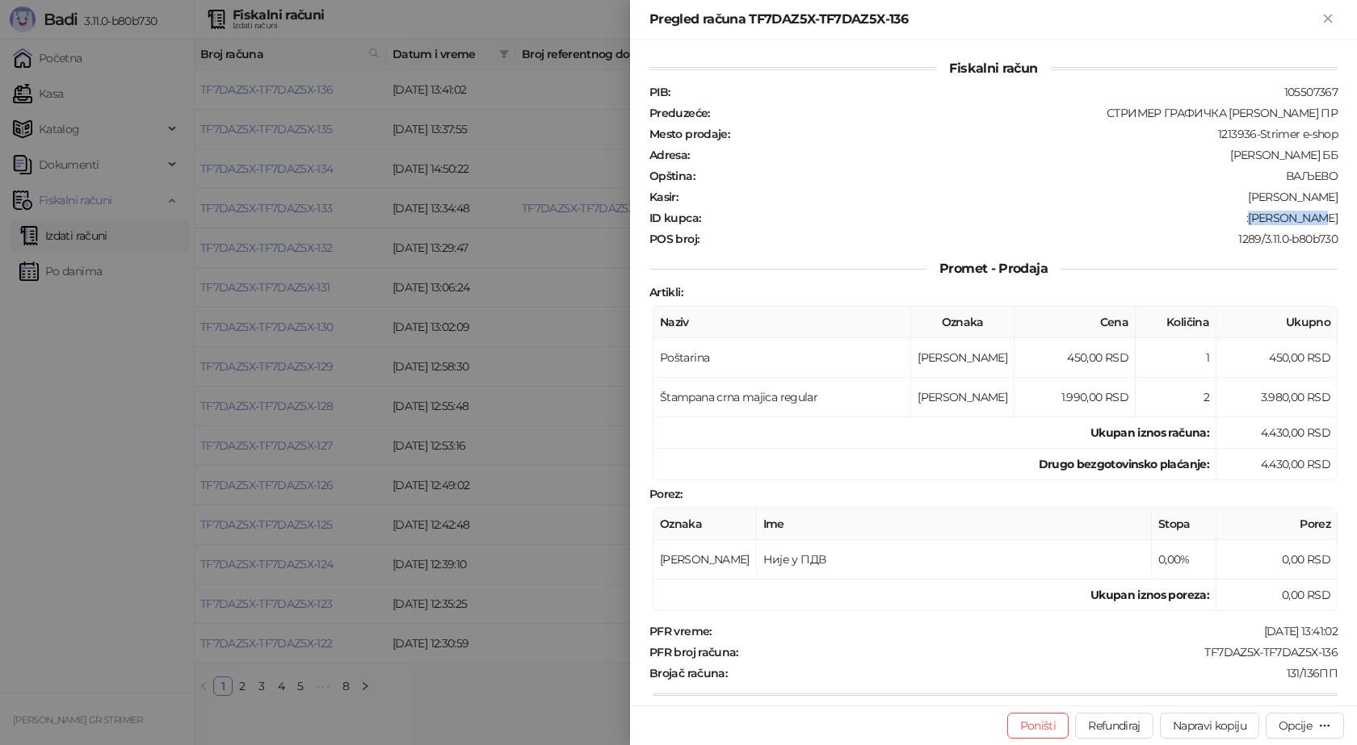
copy div "[PERSON_NAME]"
click at [1331, 23] on icon "Zatvori" at bounding box center [1327, 18] width 15 height 15
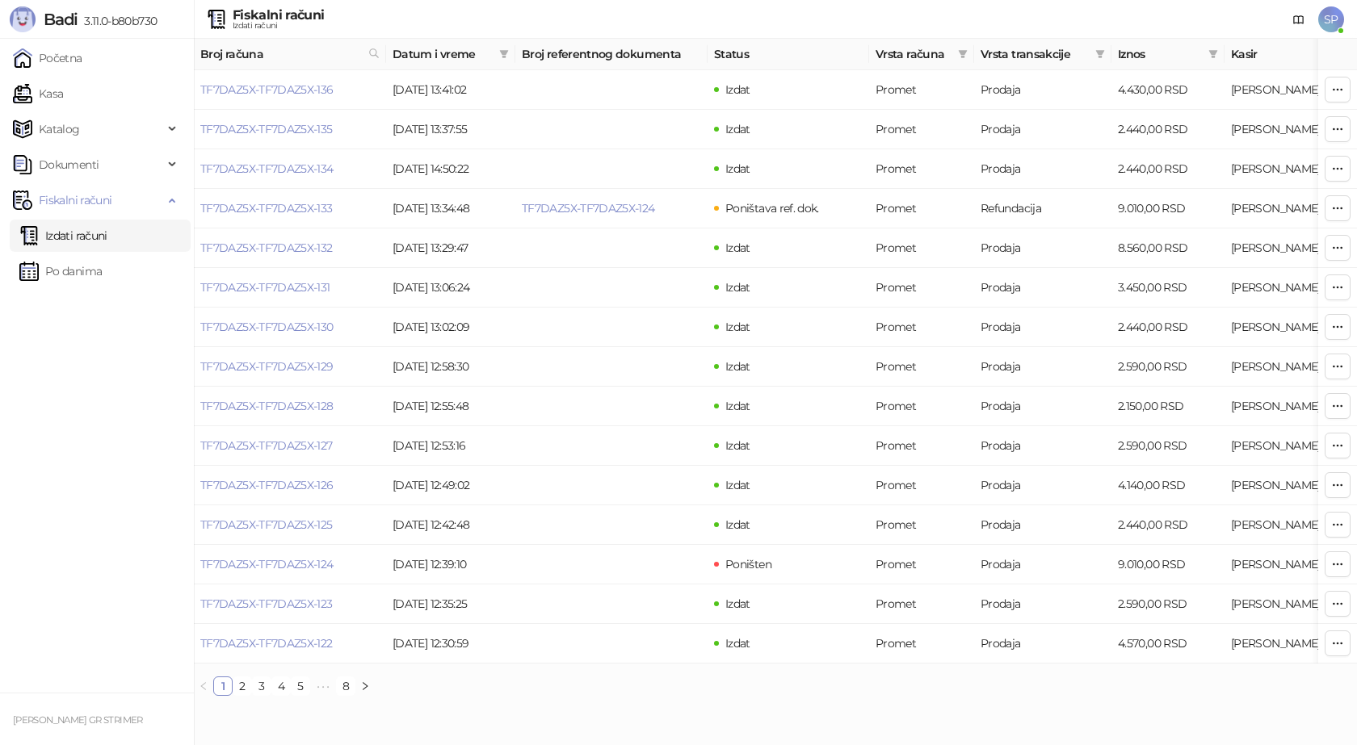
click at [1331, 13] on span "SP" at bounding box center [1331, 19] width 26 height 26
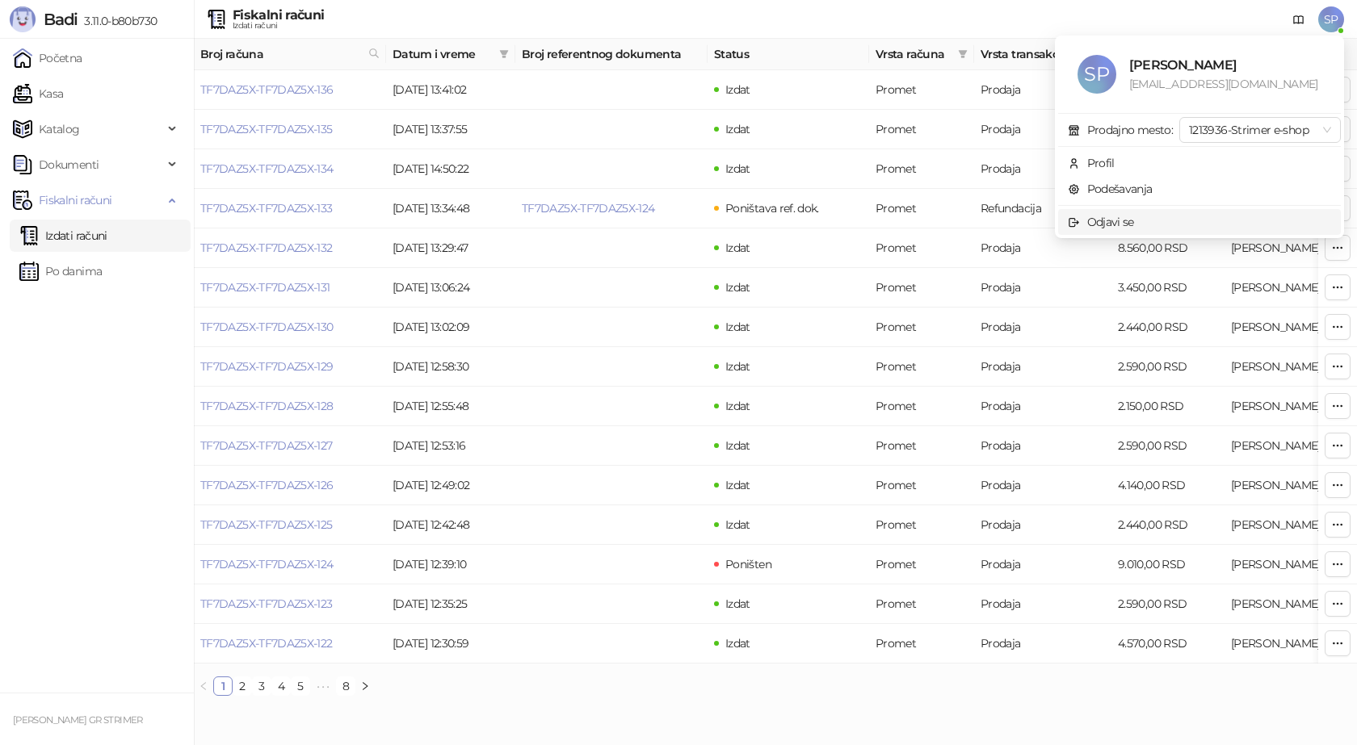
click at [1157, 221] on span "Odjavi se" at bounding box center [1199, 222] width 263 height 18
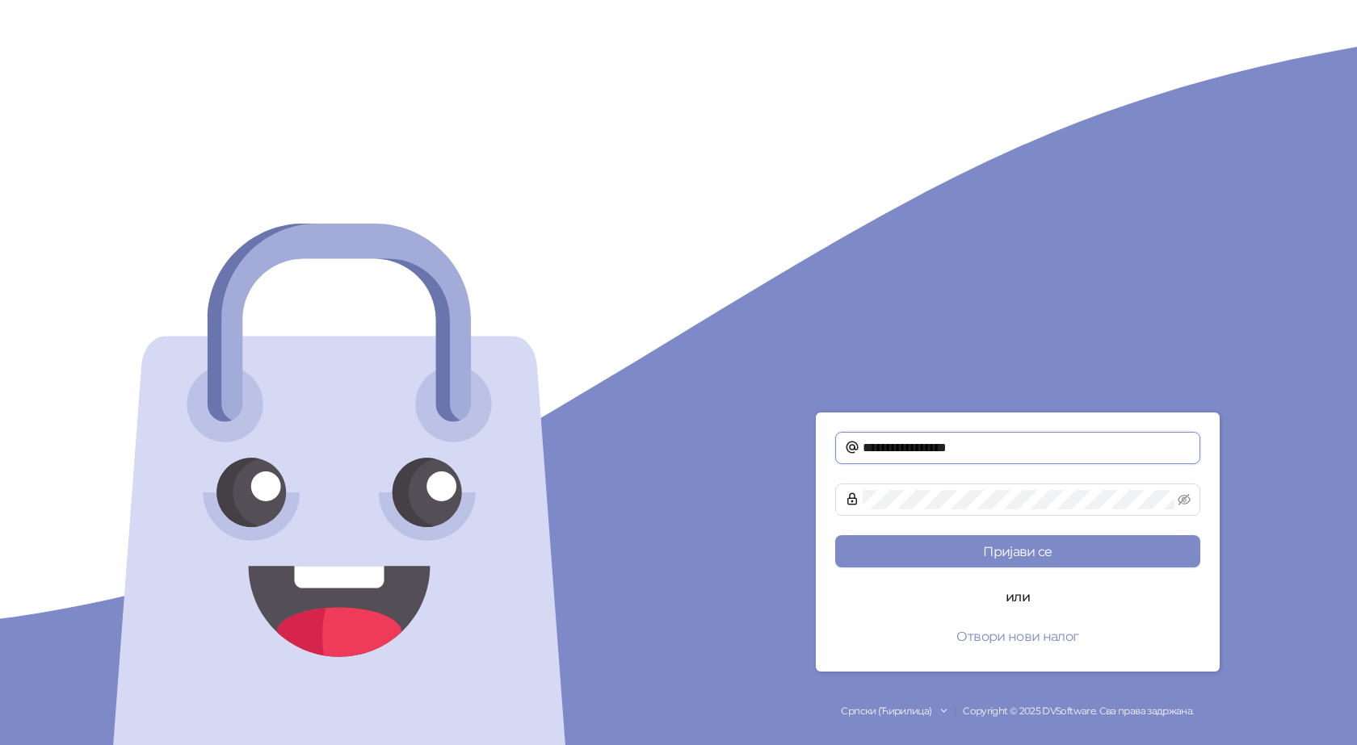
click at [984, 439] on input "**********" at bounding box center [1026, 447] width 328 height 19
type input "**********"
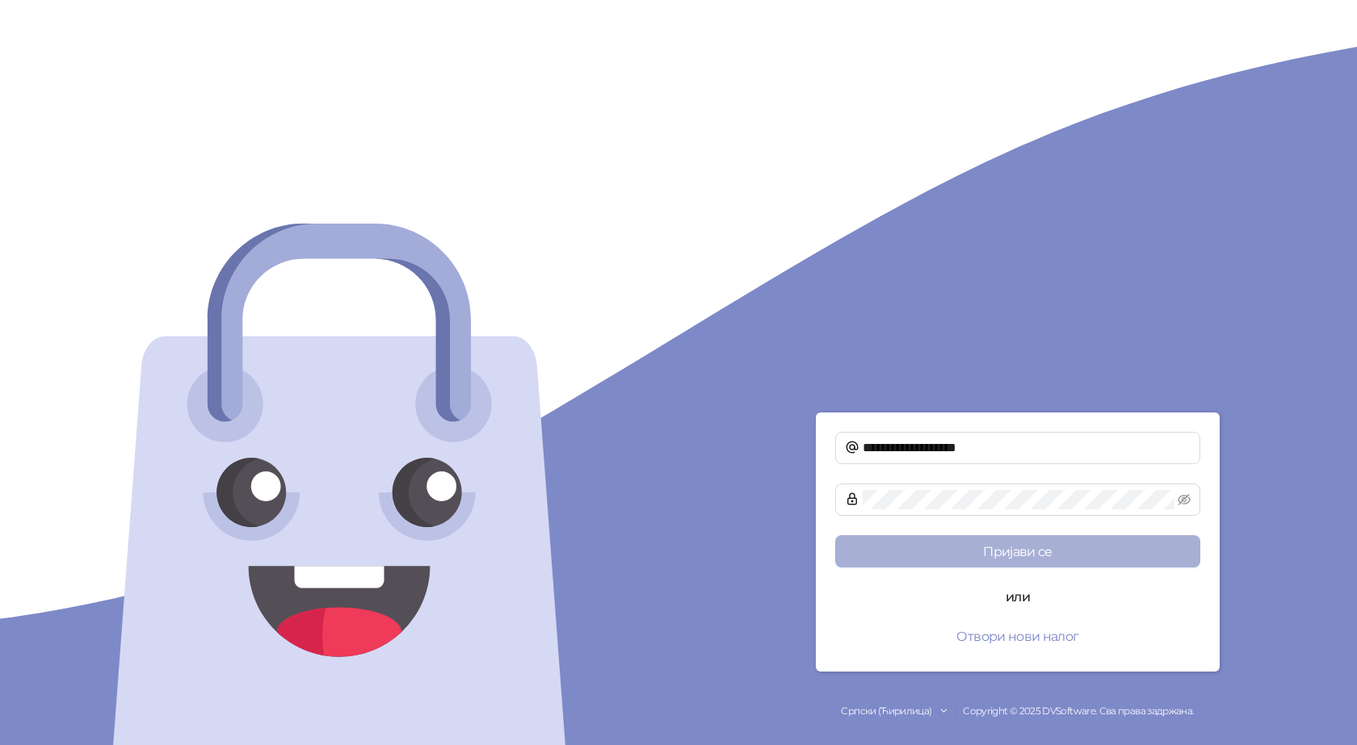
click at [1030, 546] on button "Пријави се" at bounding box center [1017, 551] width 365 height 32
